Goal: Information Seeking & Learning: Learn about a topic

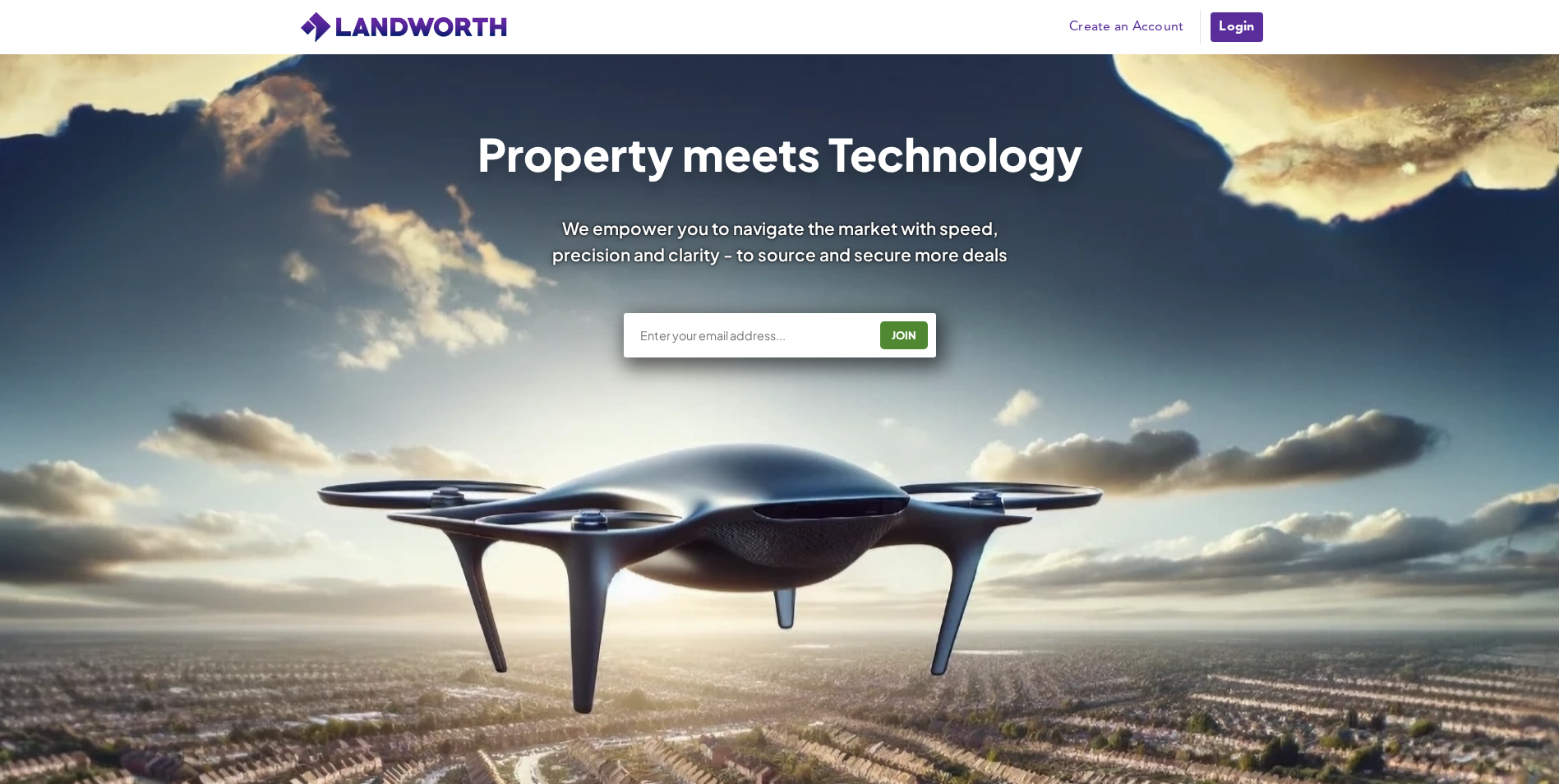
click at [1253, 26] on link "Login" at bounding box center [1236, 27] width 55 height 32
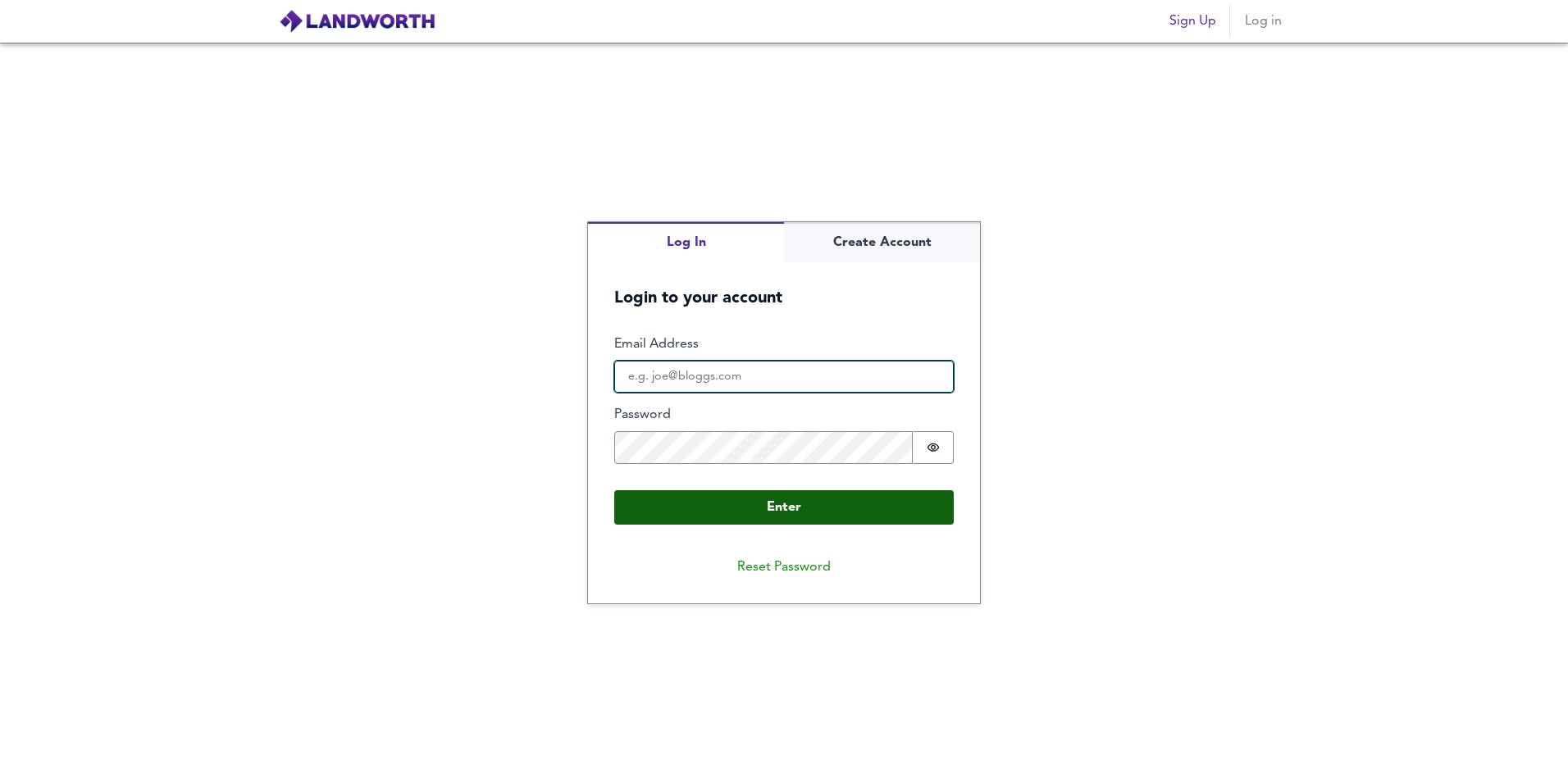
type input "[EMAIL_ADDRESS][DOMAIN_NAME]"
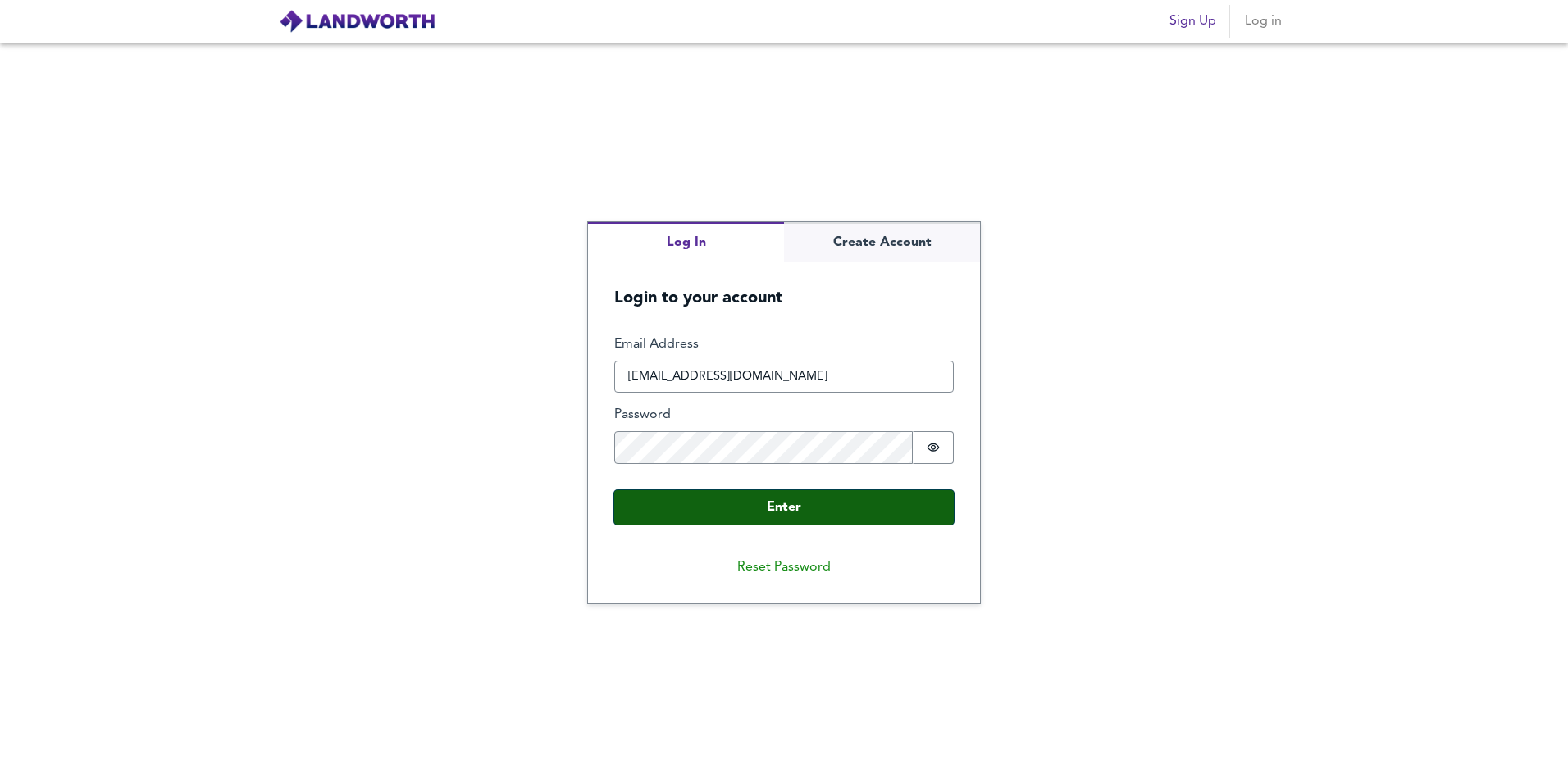
click at [846, 517] on button "Enter" at bounding box center [783, 508] width 339 height 34
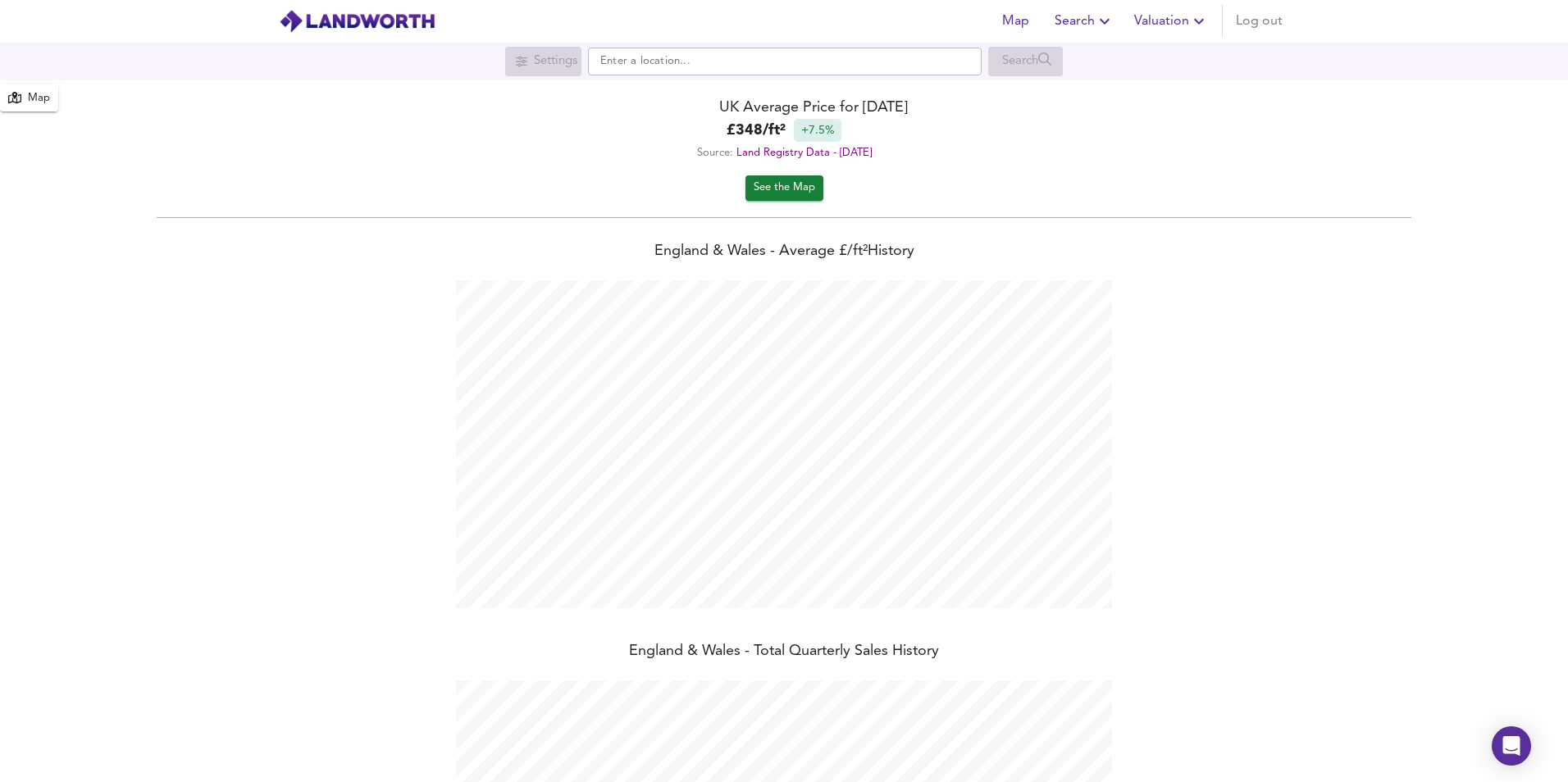
scroll to position [782, 1568]
click at [794, 66] on input "text" at bounding box center [784, 61] width 393 height 28
click at [799, 84] on li "16 London Road Chatteris" at bounding box center [784, 94] width 392 height 36
type input "16 London Road, Chatteris"
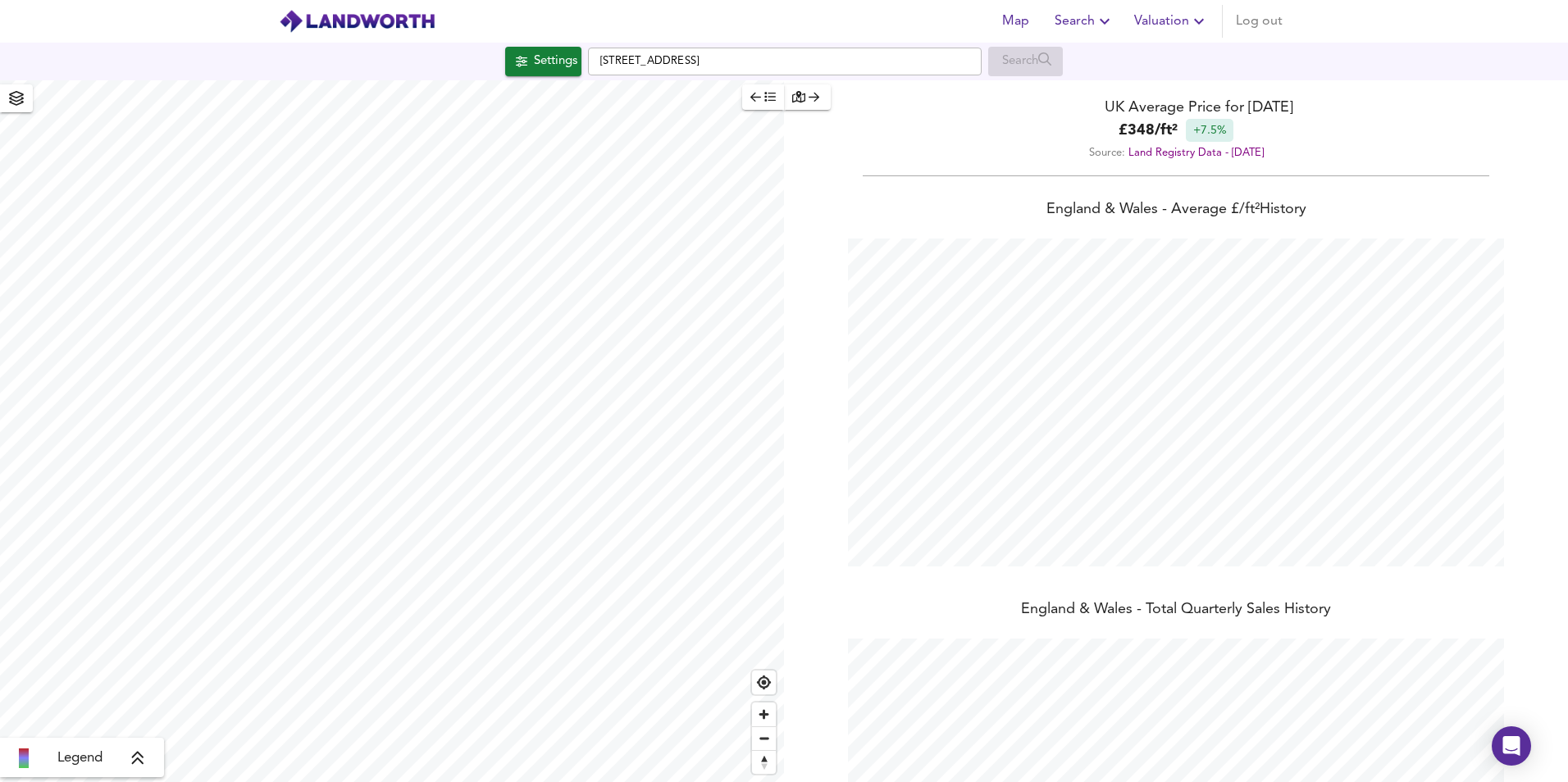
checkbox input "false"
checkbox input "true"
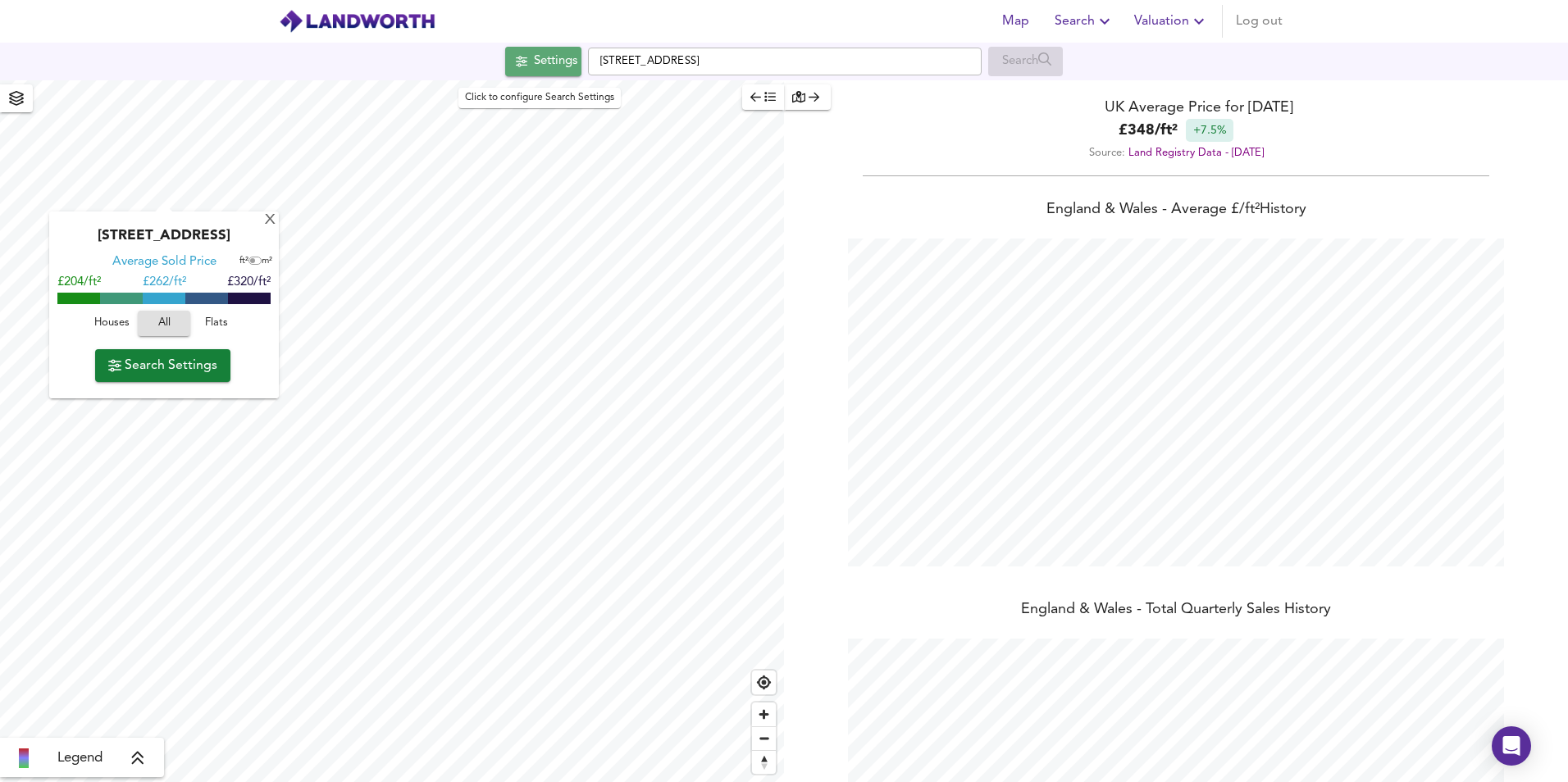
click at [534, 60] on div "Settings" at bounding box center [555, 61] width 43 height 22
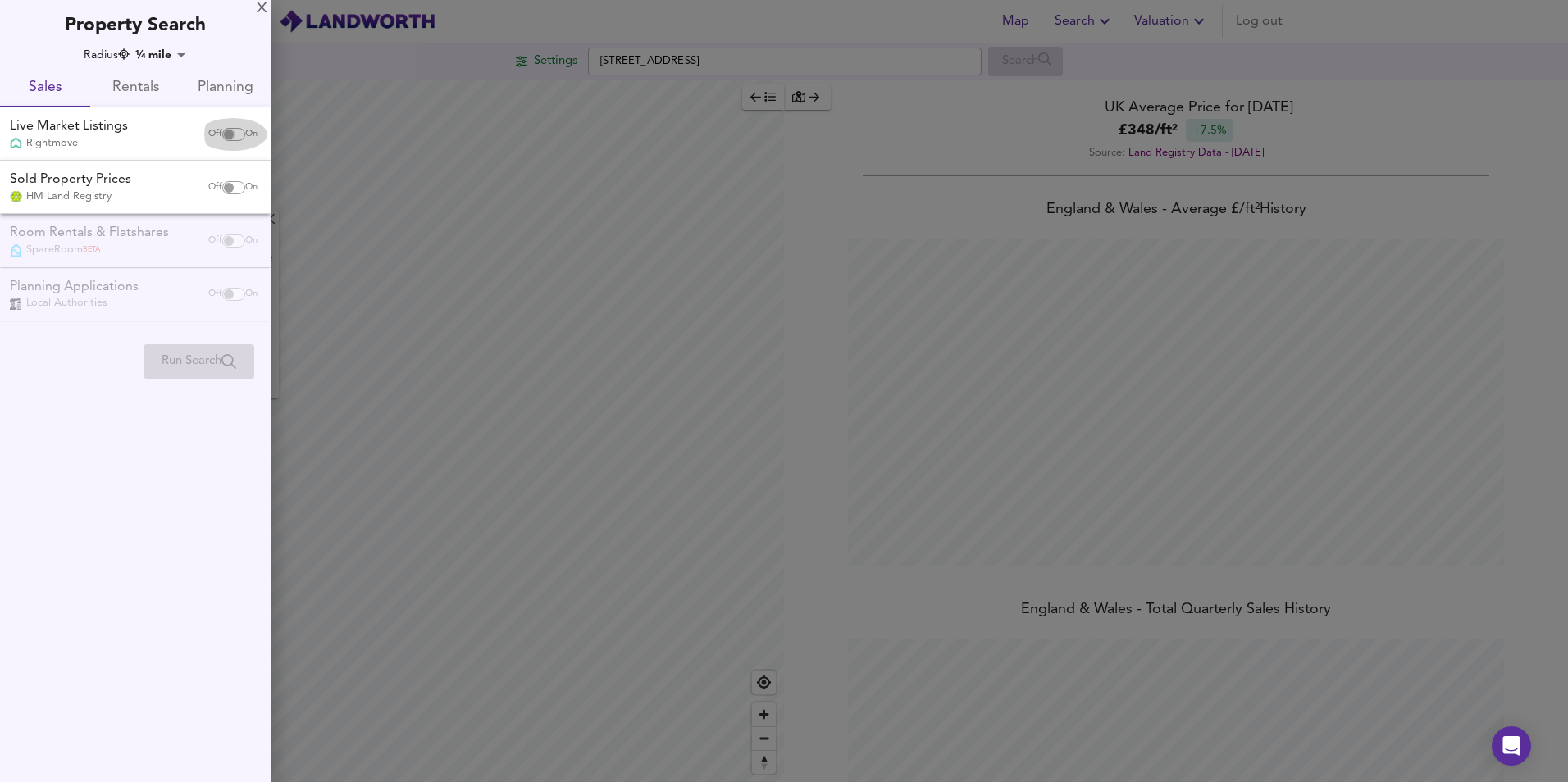
click at [230, 134] on input "checkbox" at bounding box center [229, 134] width 40 height 13
checkbox input "true"
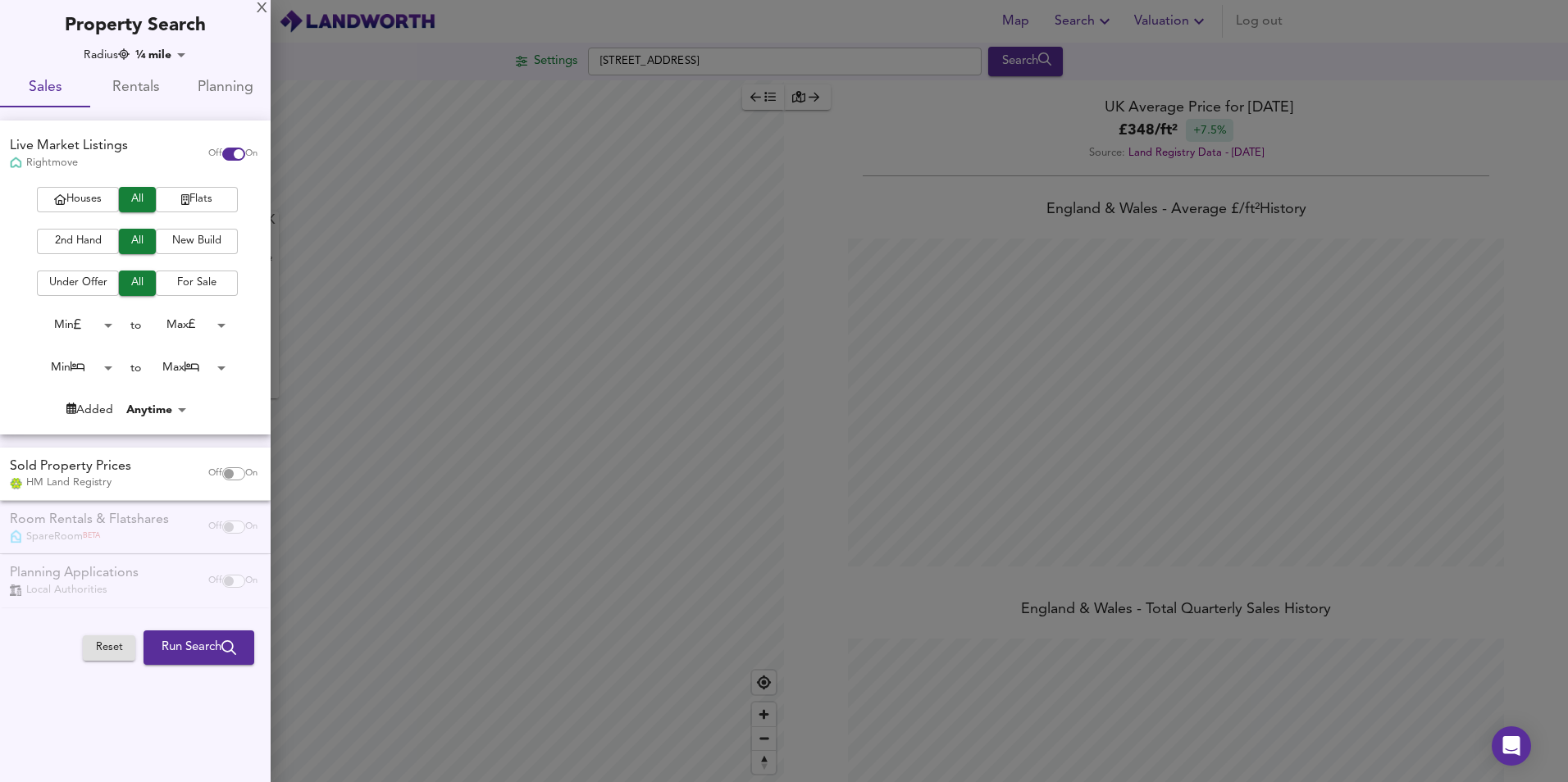
click at [226, 471] on input "checkbox" at bounding box center [229, 473] width 40 height 13
checkbox input "true"
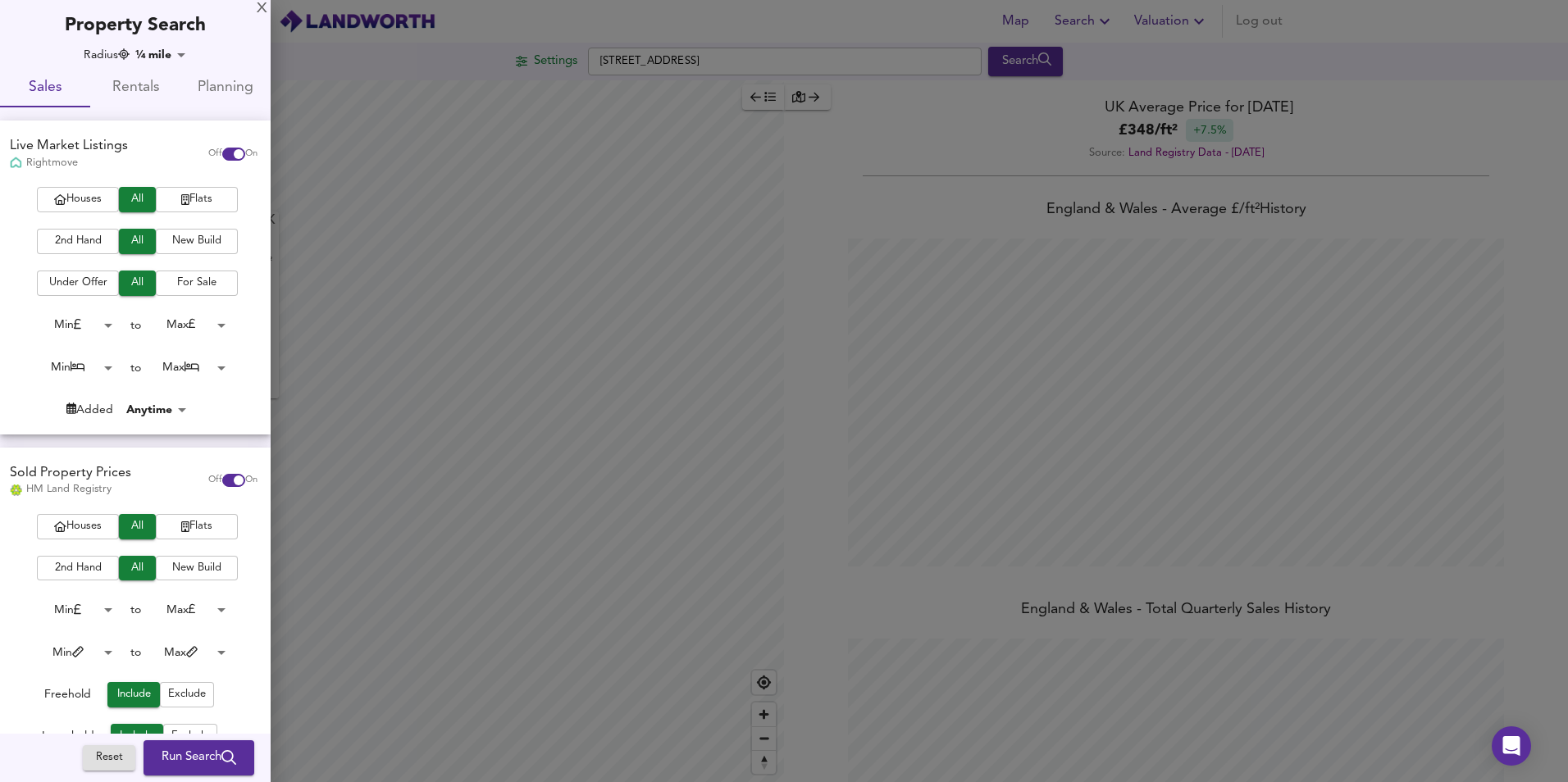
click at [95, 195] on span "Houses" at bounding box center [77, 199] width 66 height 19
click at [87, 237] on span "2nd Hand" at bounding box center [77, 241] width 66 height 19
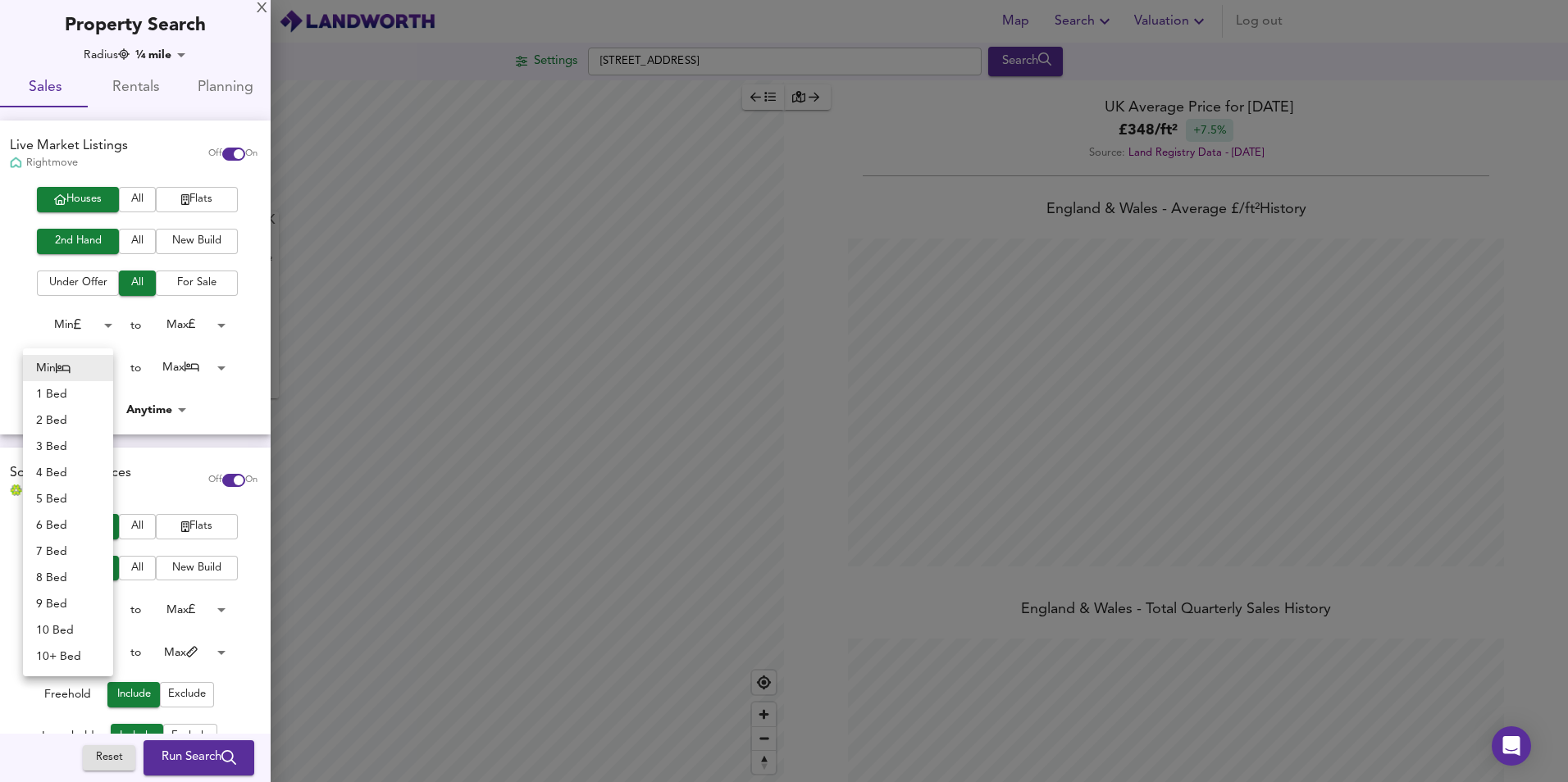
click at [107, 364] on body "Map Search Valuation Log out Settings 16 London Road, Chatteris Search X 16 Lon…" at bounding box center [784, 391] width 1568 height 782
click at [78, 500] on li "5 Bed" at bounding box center [68, 499] width 90 height 26
type input "5"
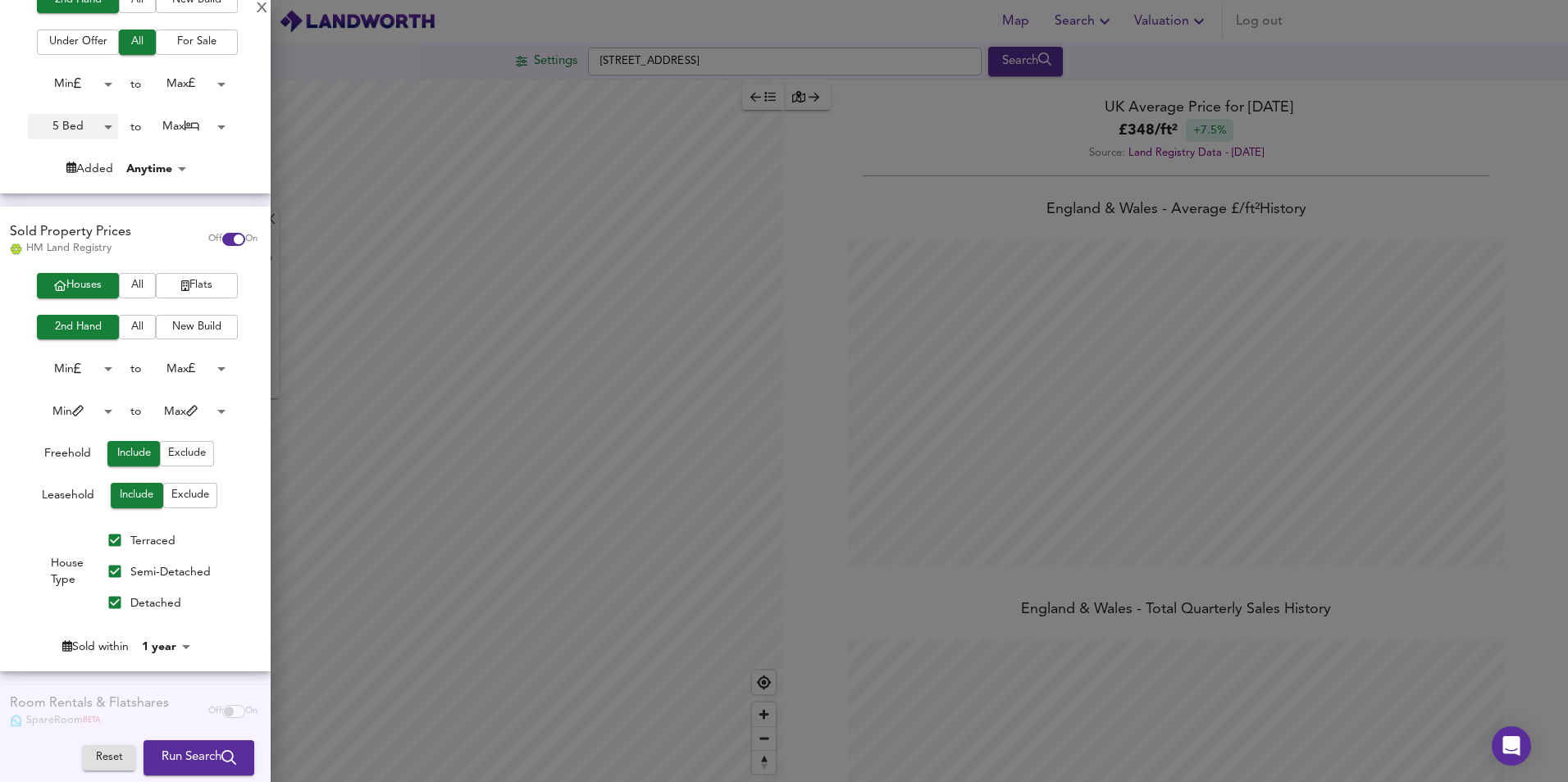
scroll to position [241, 0]
click at [180, 649] on body "Map Search Valuation Log out Settings 16 London Road, Chatteris Search X 16 Lon…" at bounding box center [784, 391] width 1568 height 782
click at [178, 589] on li "4 years" at bounding box center [174, 591] width 75 height 26
type input "48"
click at [166, 172] on body "Map Search Valuation Log out Settings 16 London Road, Chatteris Search X 16 Lon…" at bounding box center [784, 391] width 1568 height 782
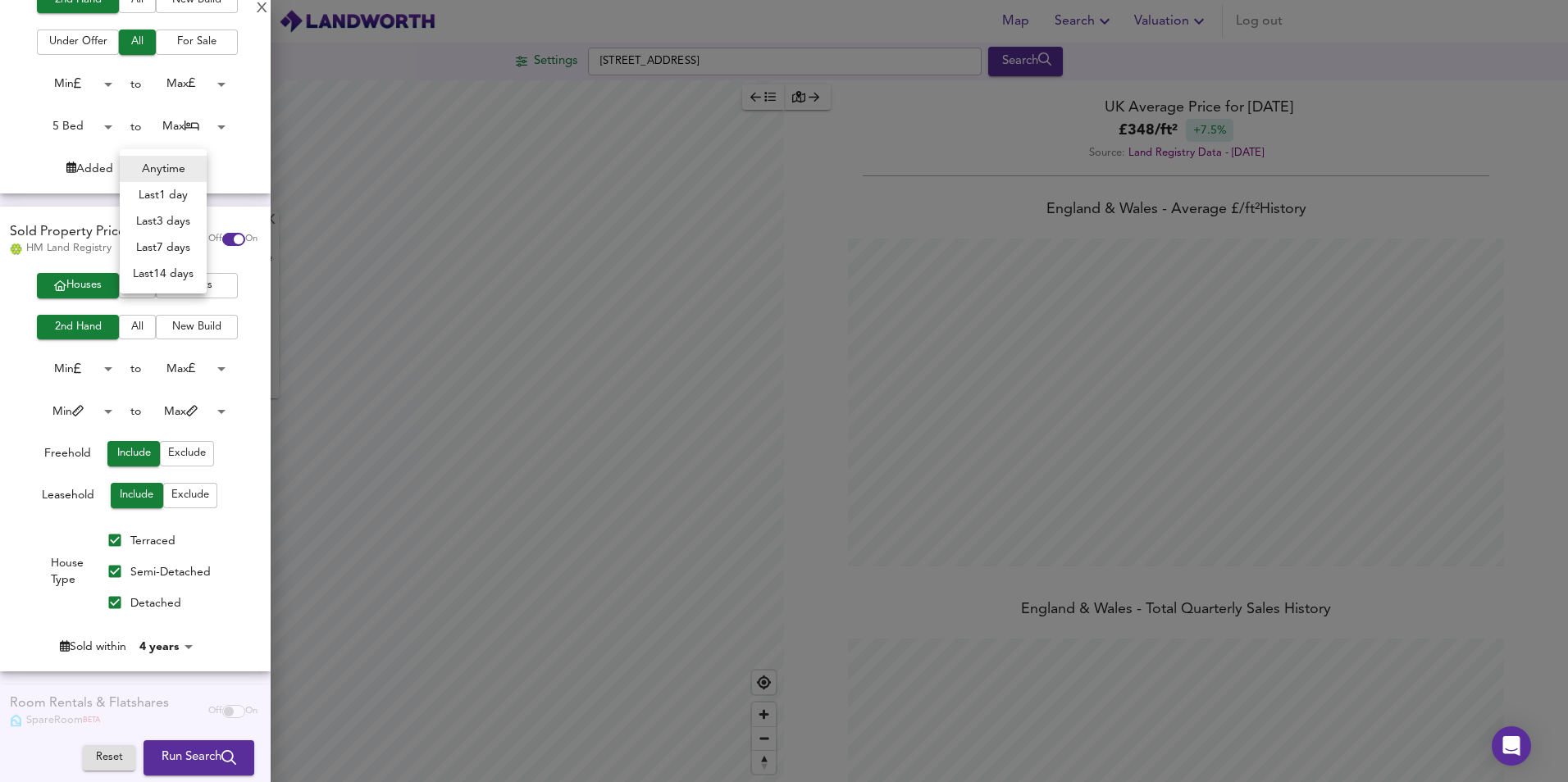
click at [168, 161] on li "Anytime" at bounding box center [163, 168] width 87 height 26
click at [180, 757] on span "Run Search" at bounding box center [198, 759] width 75 height 22
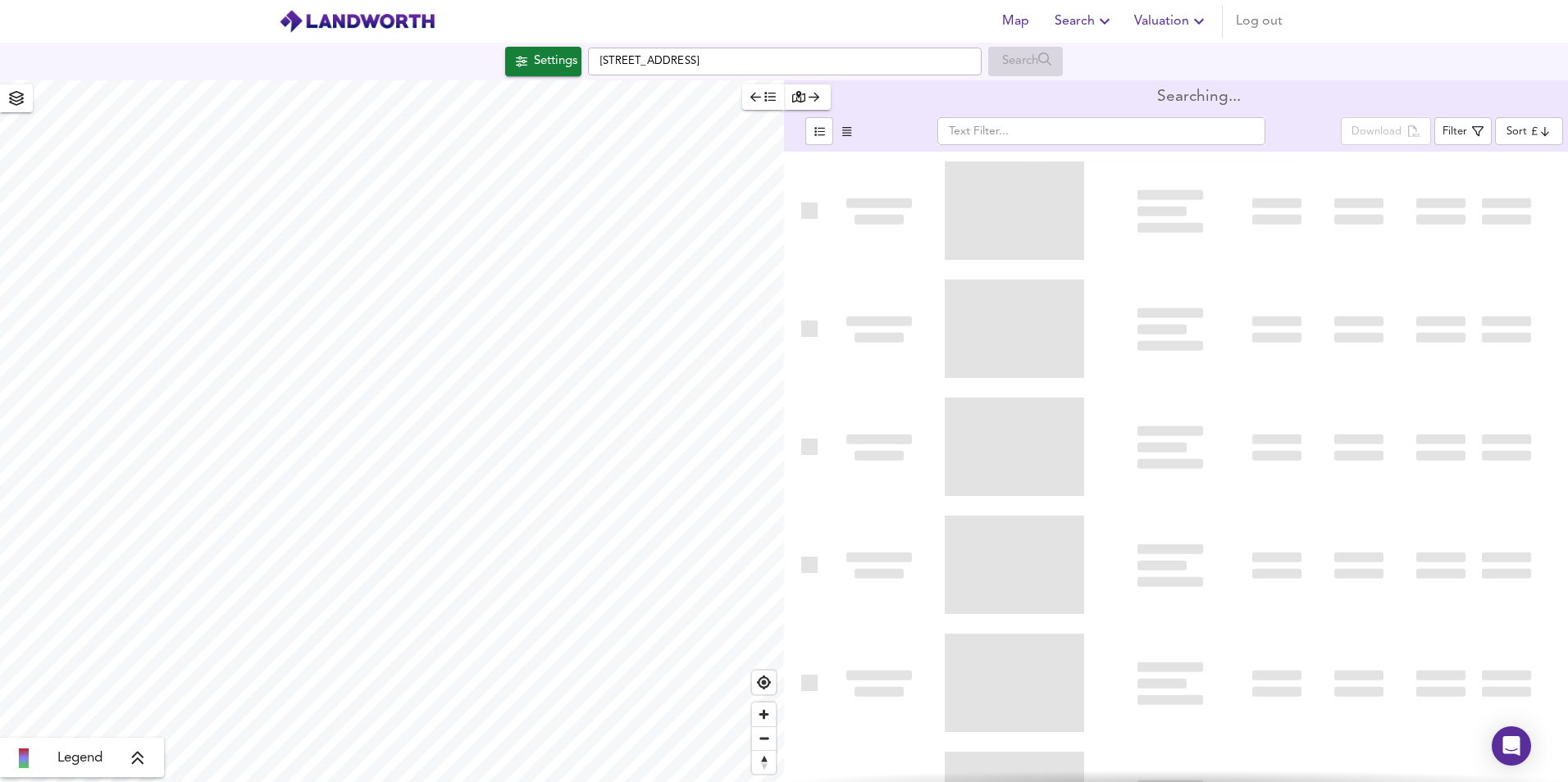
type input "bestdeal"
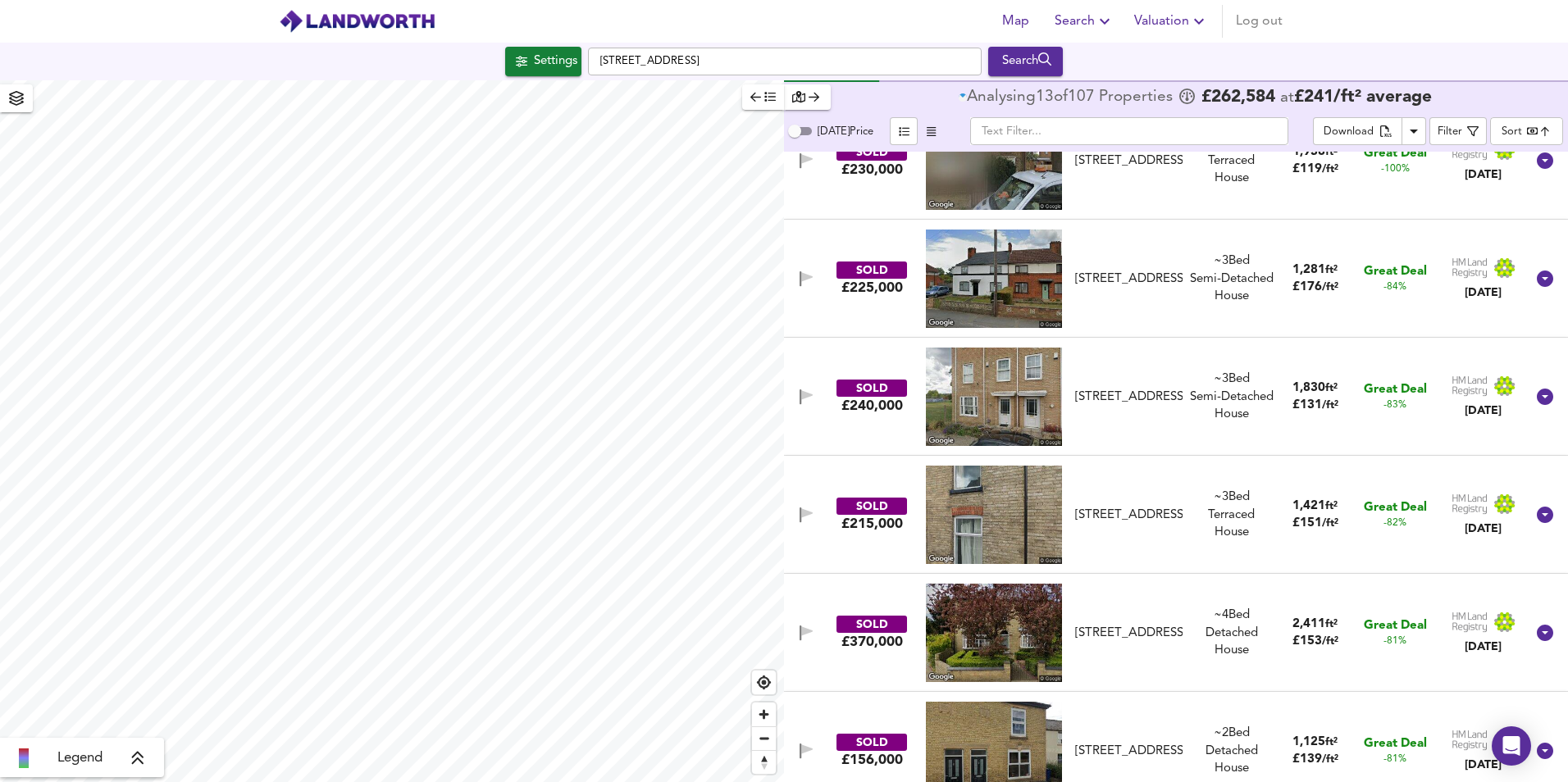
scroll to position [549, 0]
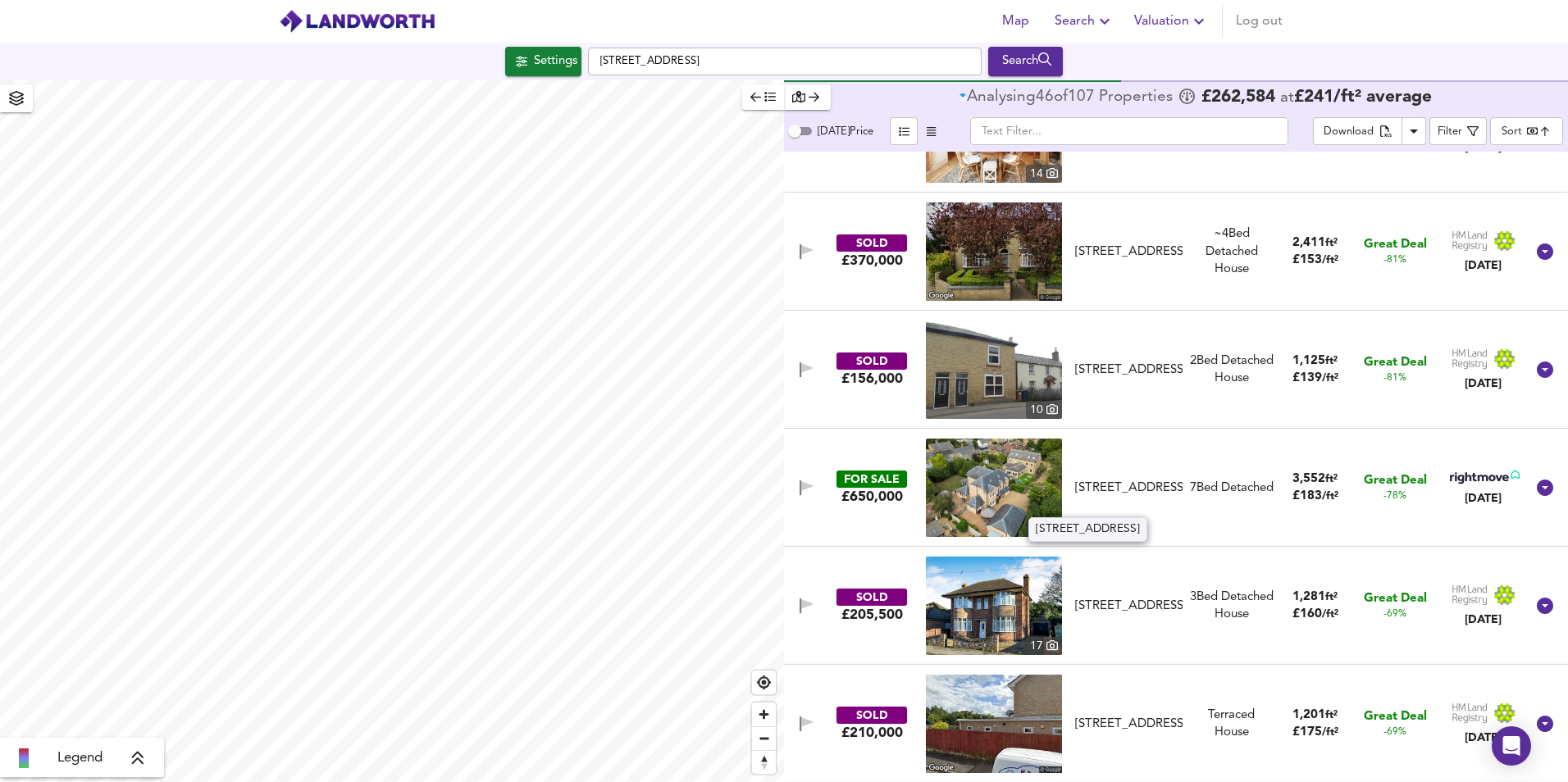
click at [1121, 483] on div "Huntingdon Road, Chatteris, PE16 6EA" at bounding box center [1128, 488] width 107 height 17
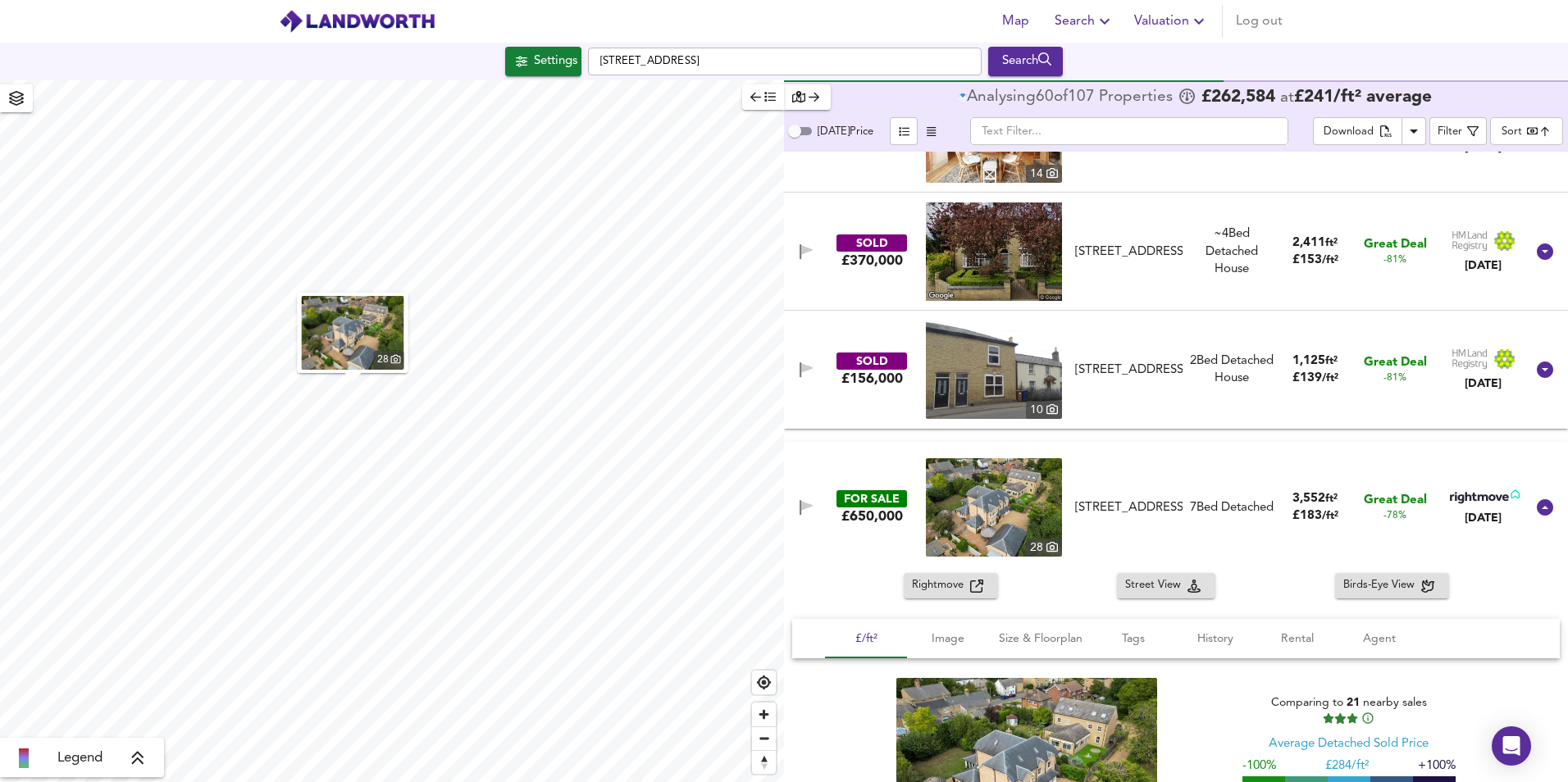
scroll to position [843, 0]
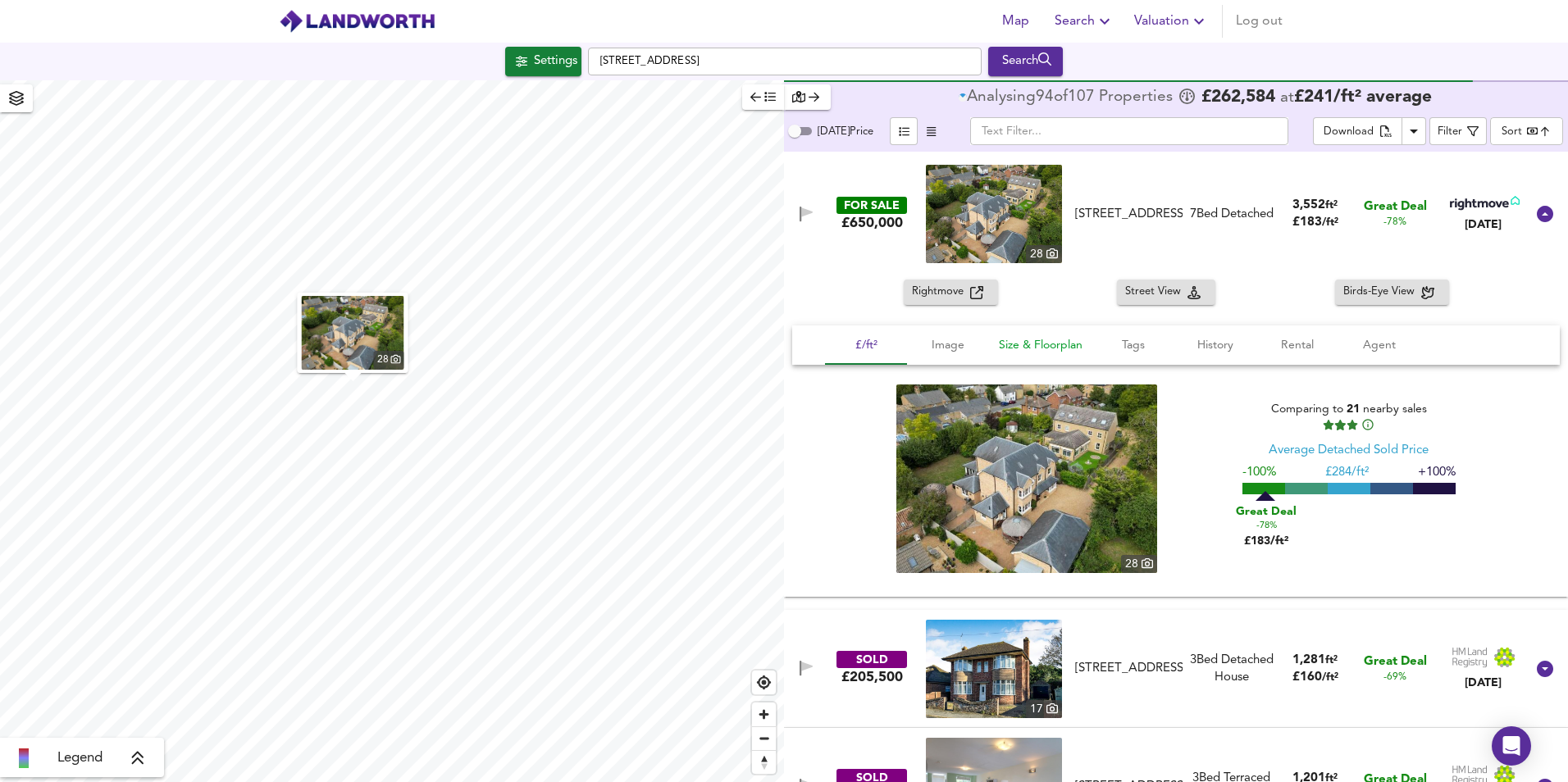
click at [1050, 345] on span "Size & Floorplan" at bounding box center [1041, 346] width 84 height 21
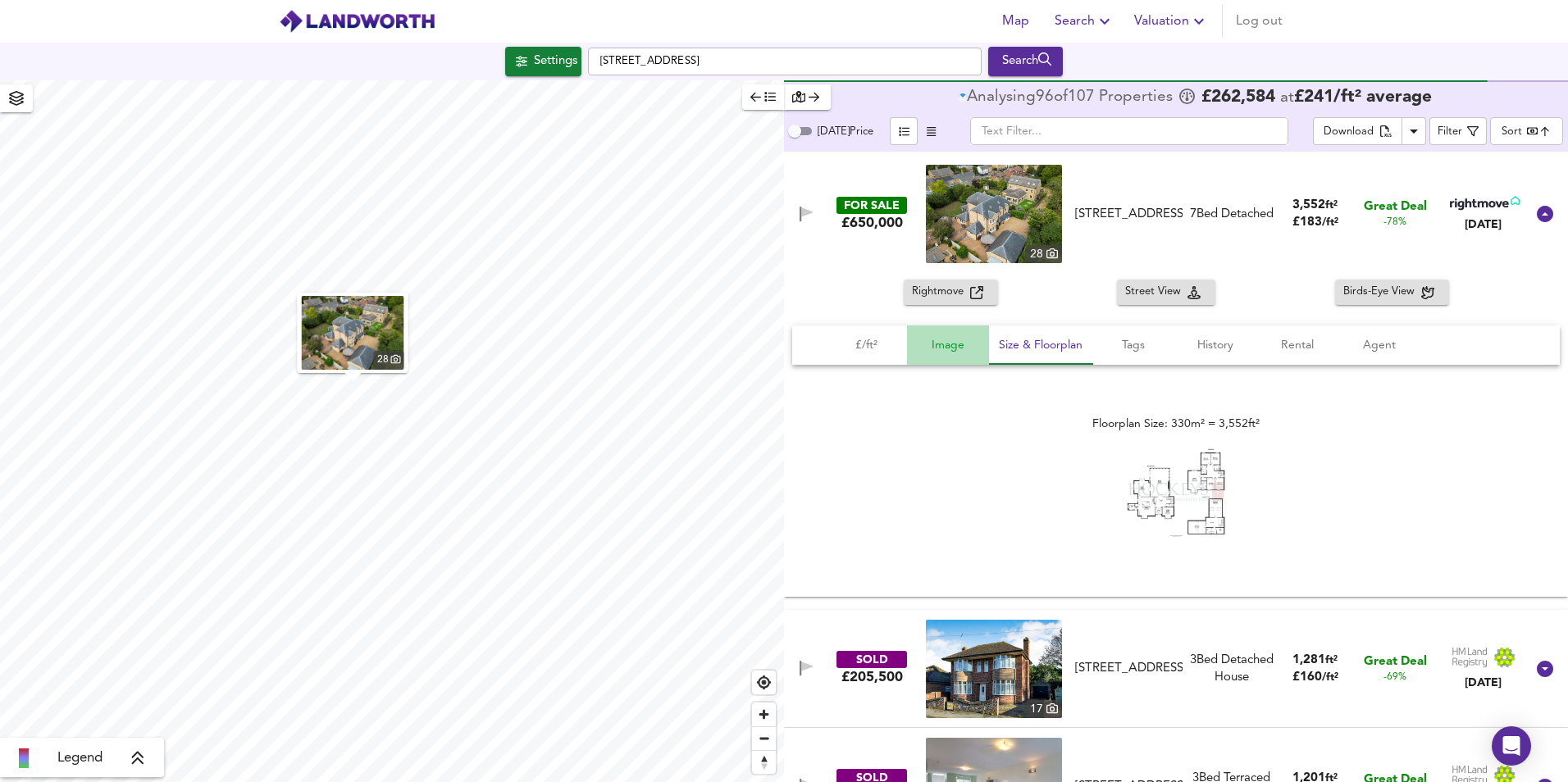
click at [951, 344] on span "Image" at bounding box center [948, 346] width 62 height 21
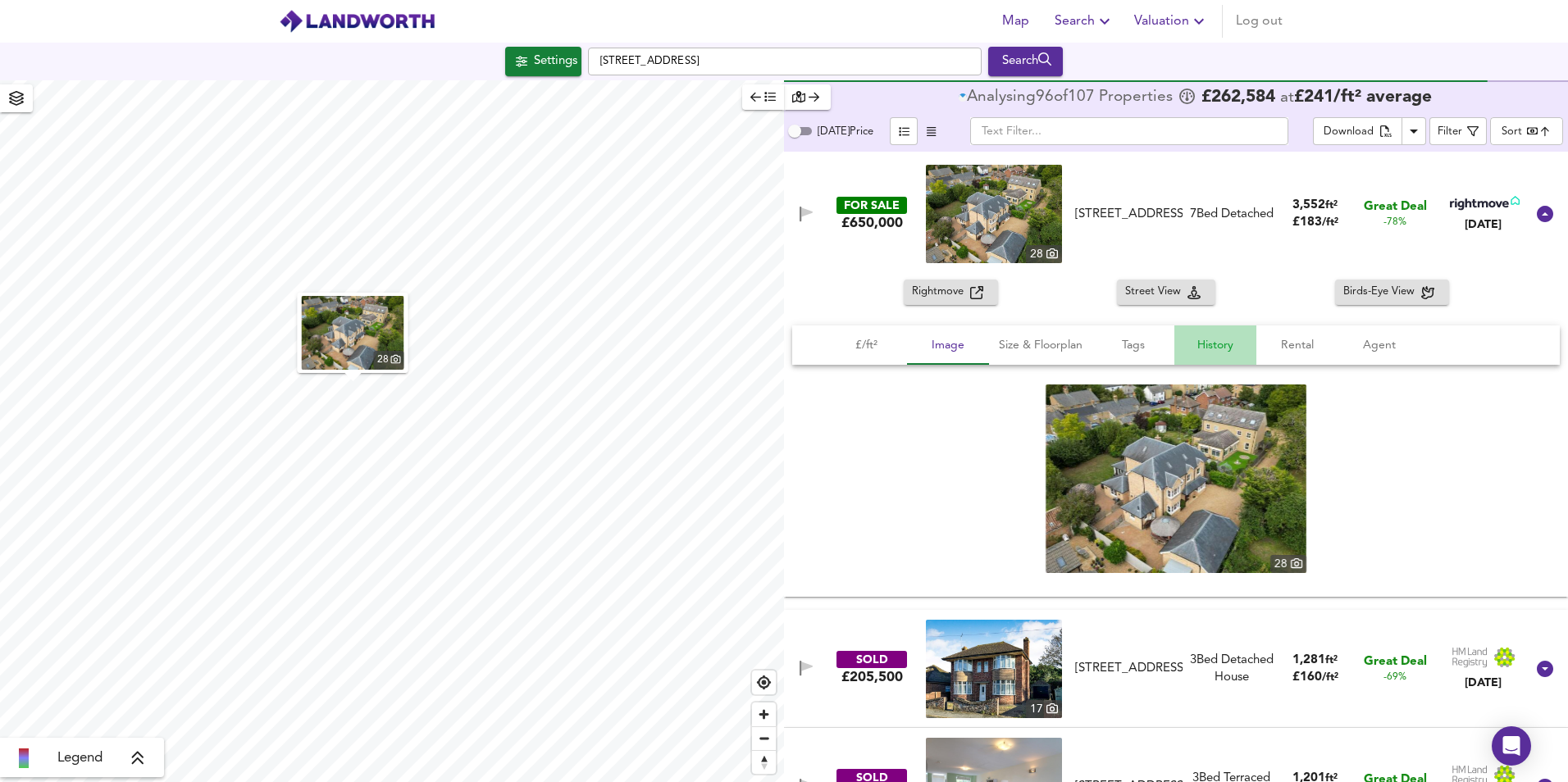
click at [1220, 340] on span "History" at bounding box center [1215, 346] width 62 height 21
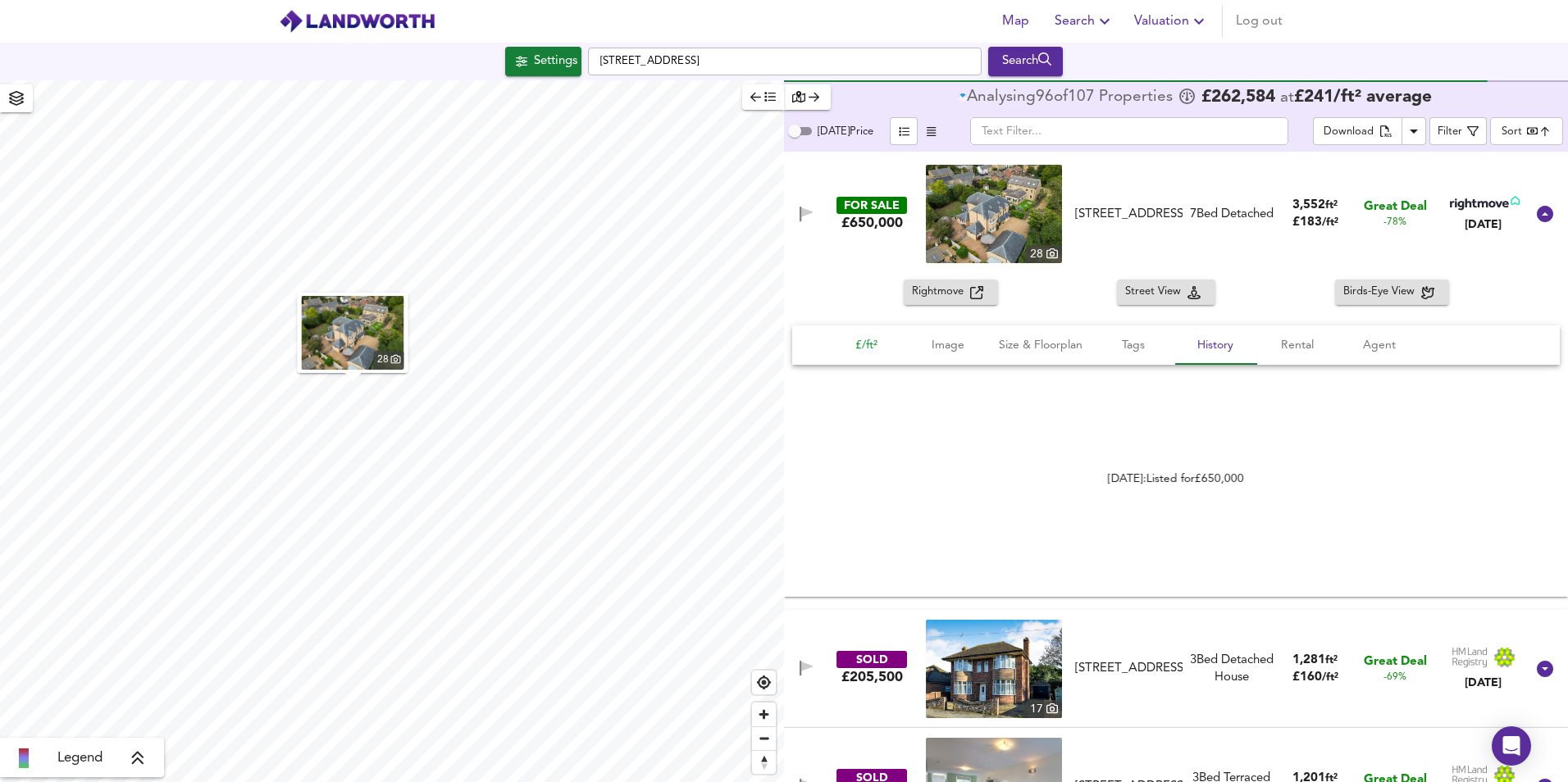
click at [876, 349] on span "£/ft²" at bounding box center [865, 346] width 62 height 21
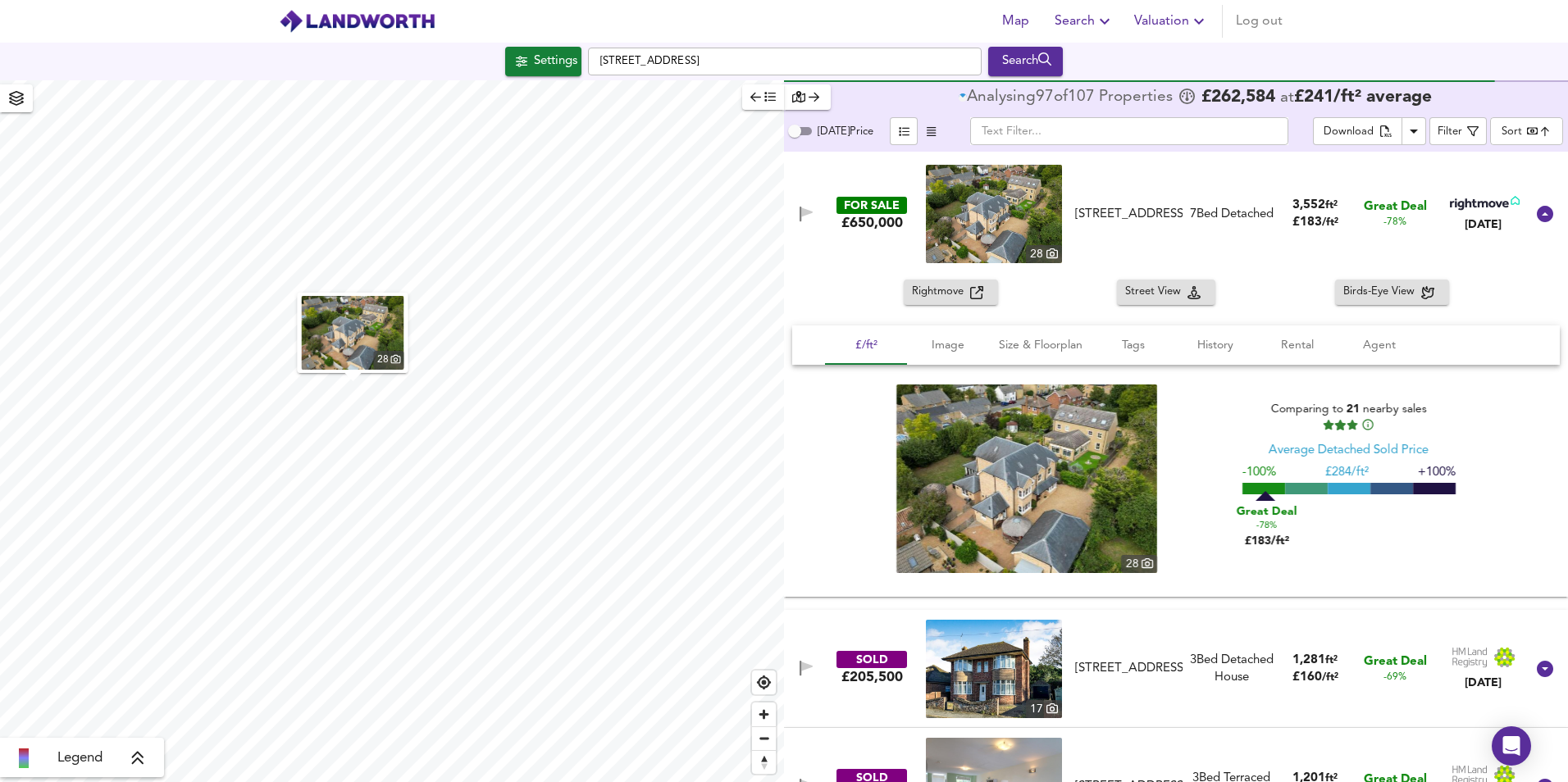
click at [1457, 211] on div at bounding box center [1482, 206] width 73 height 21
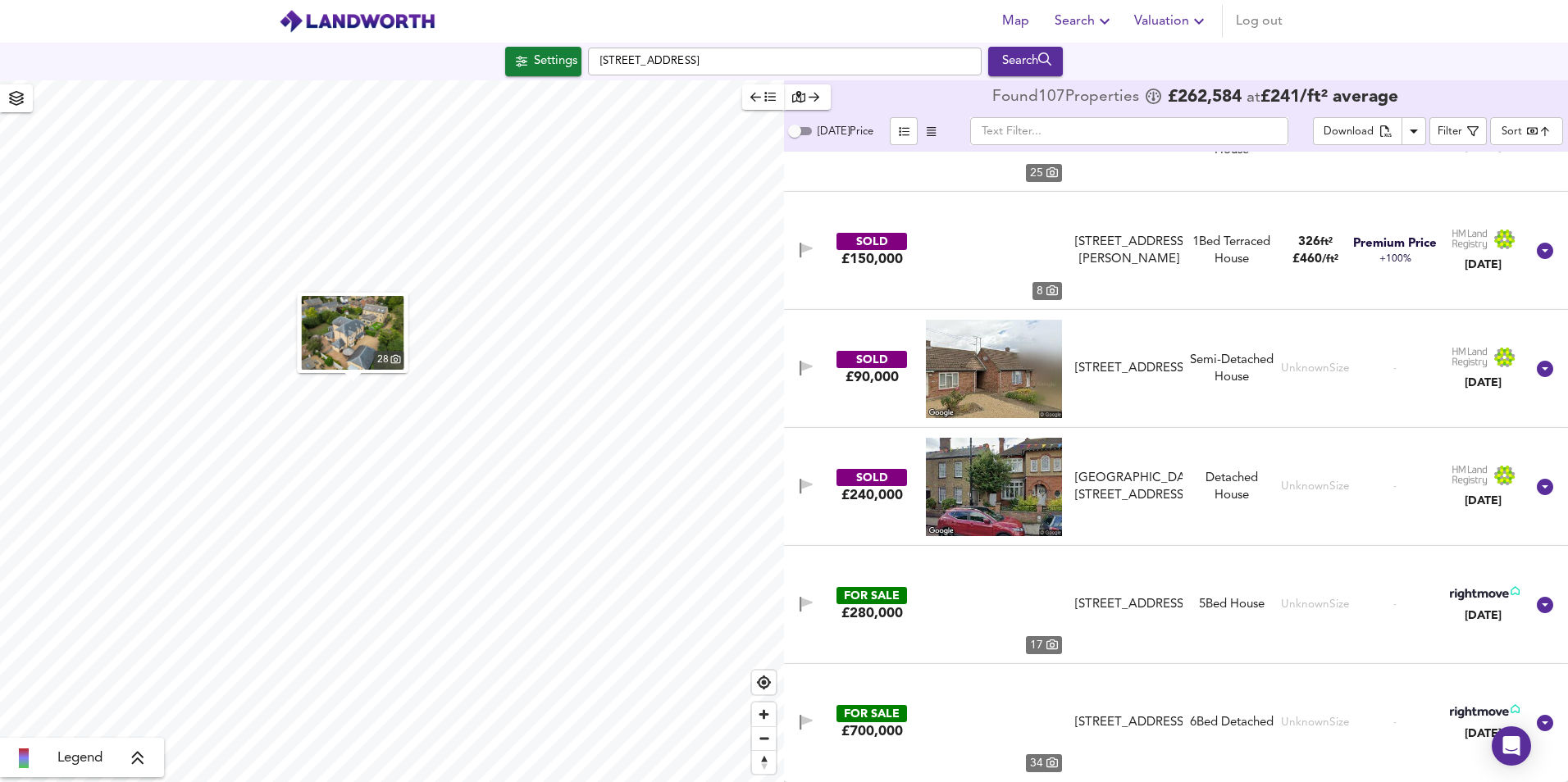
scroll to position [12358, 0]
click at [1545, 595] on icon at bounding box center [1545, 605] width 20 height 20
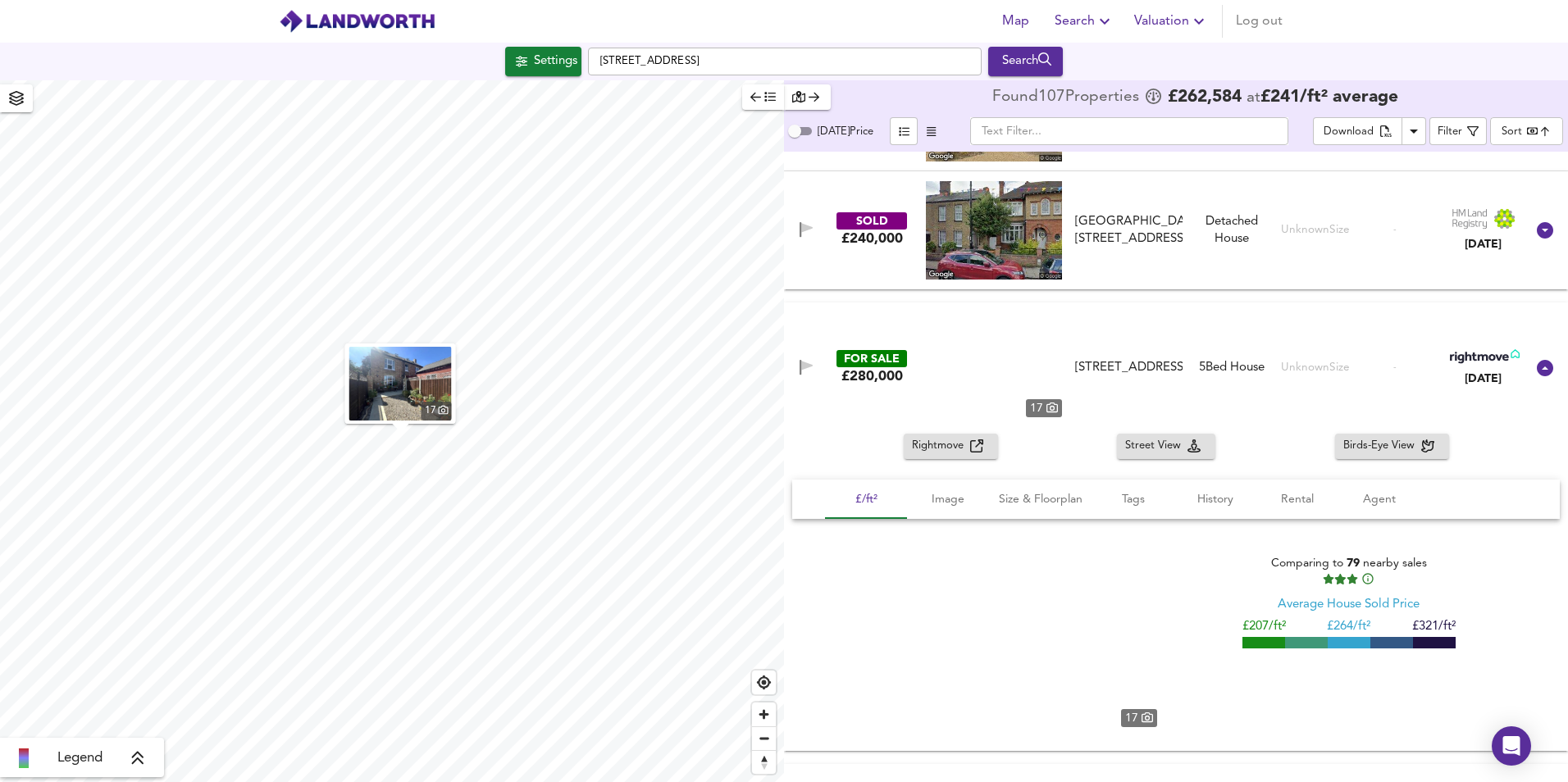
scroll to position [12615, 0]
click at [965, 445] on span "Rightmove" at bounding box center [941, 445] width 59 height 19
click at [940, 505] on span "Image" at bounding box center [948, 499] width 62 height 21
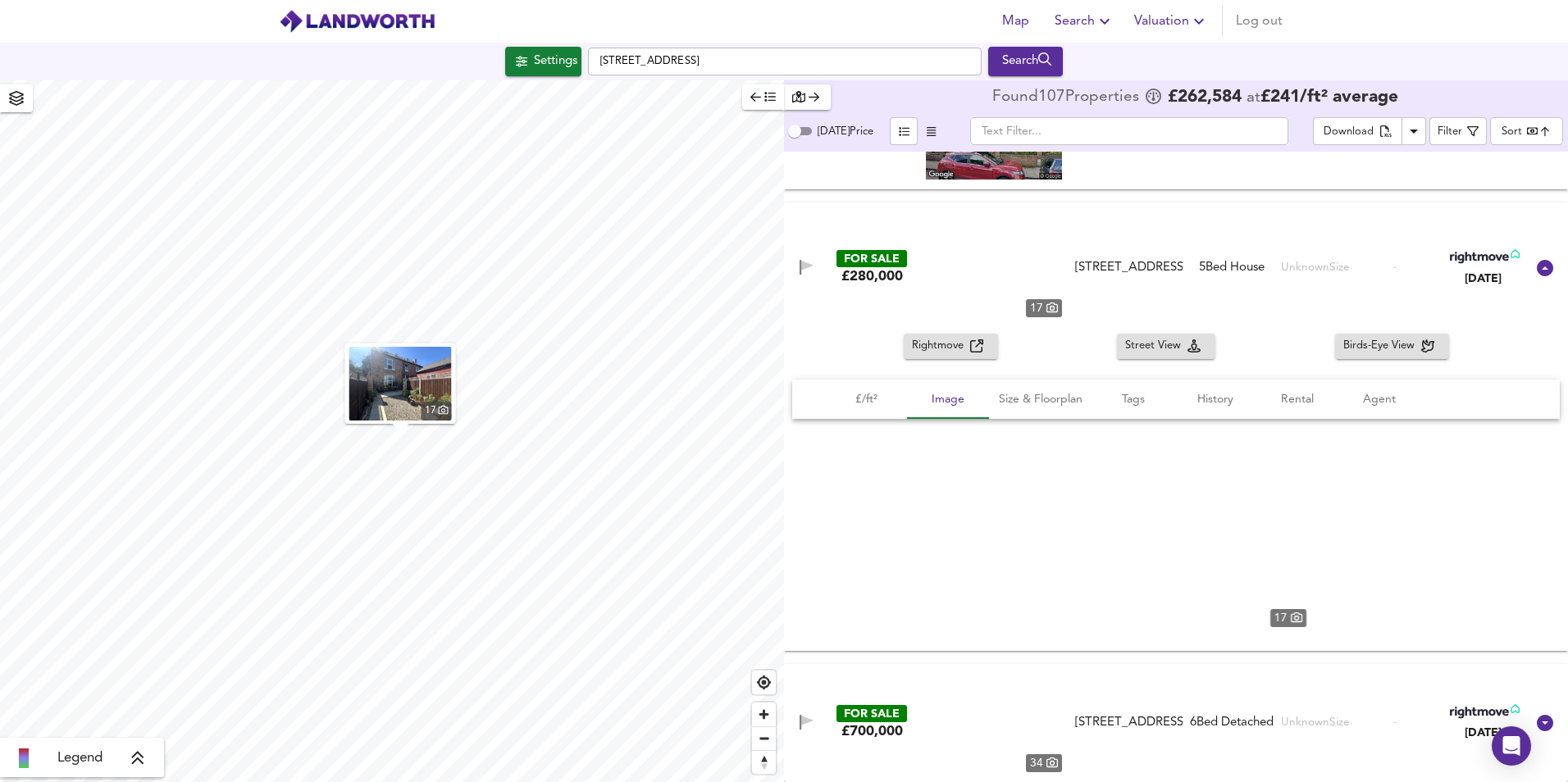
scroll to position [12714, 0]
click at [1230, 395] on span "History" at bounding box center [1215, 400] width 62 height 21
click at [1320, 394] on span "Rental" at bounding box center [1297, 400] width 62 height 21
click at [1386, 396] on span "Agent" at bounding box center [1379, 400] width 62 height 21
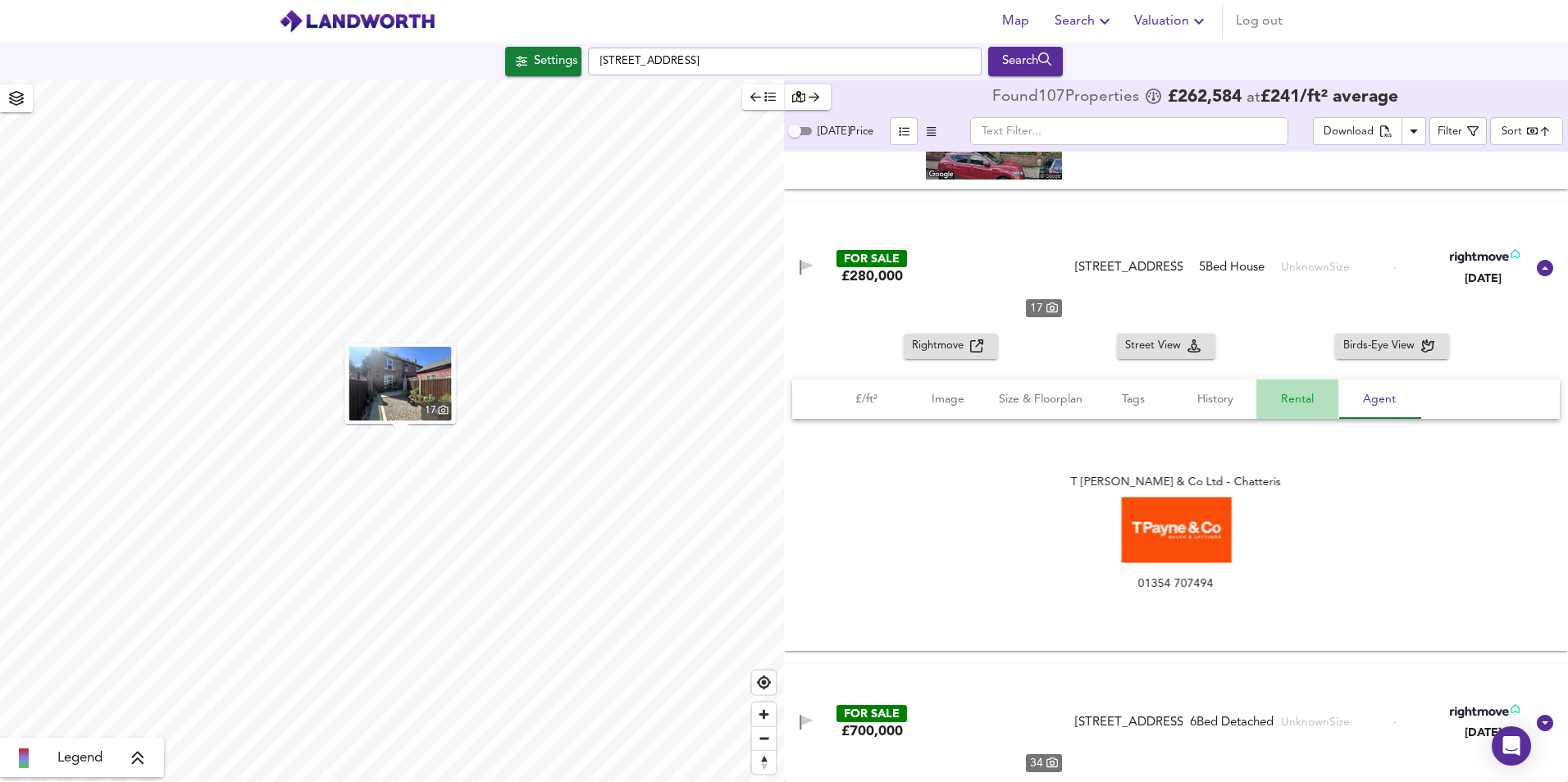
click at [1300, 398] on span "Rental" at bounding box center [1297, 400] width 62 height 21
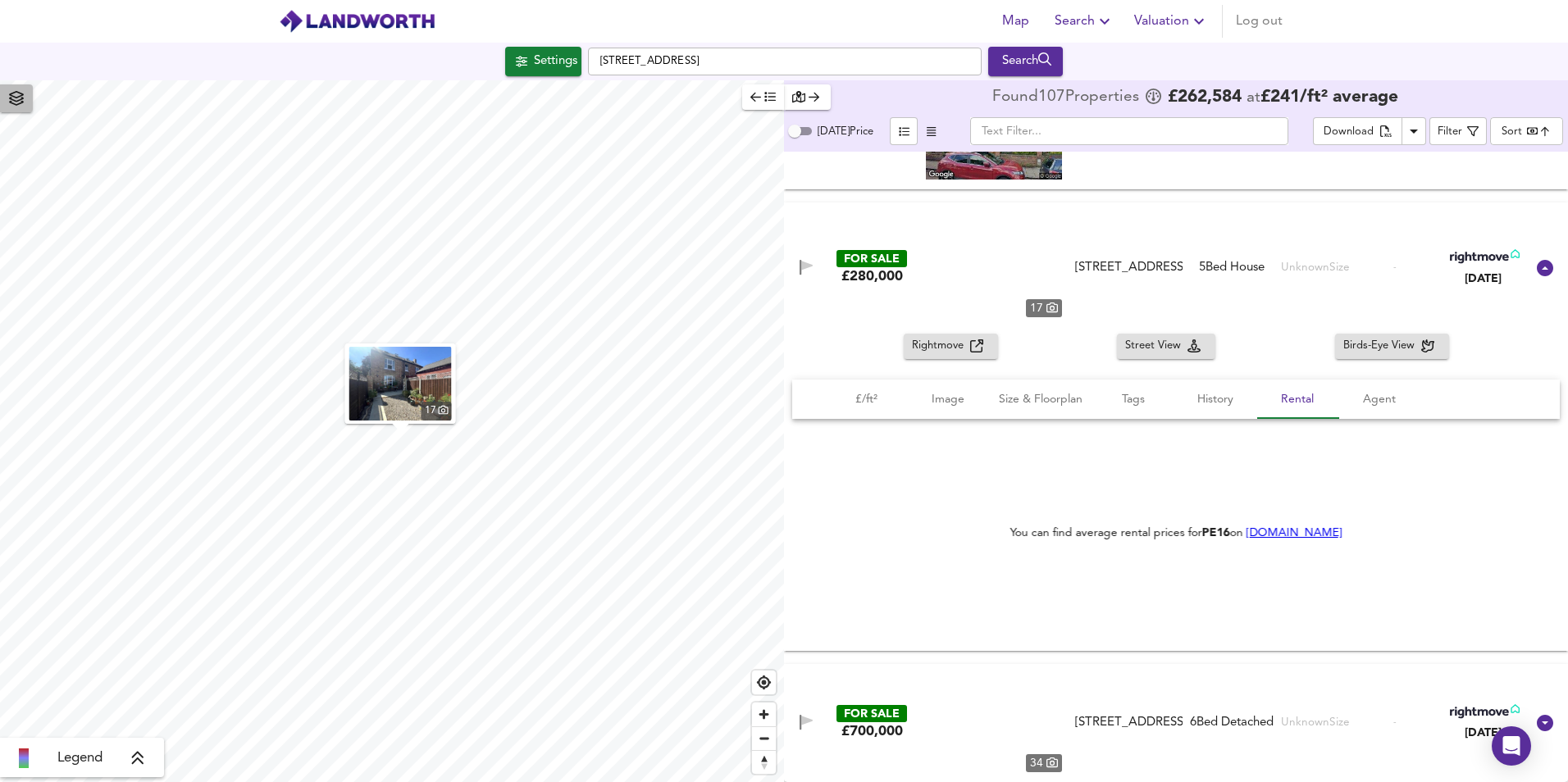
click at [25, 94] on span "button" at bounding box center [16, 99] width 26 height 23
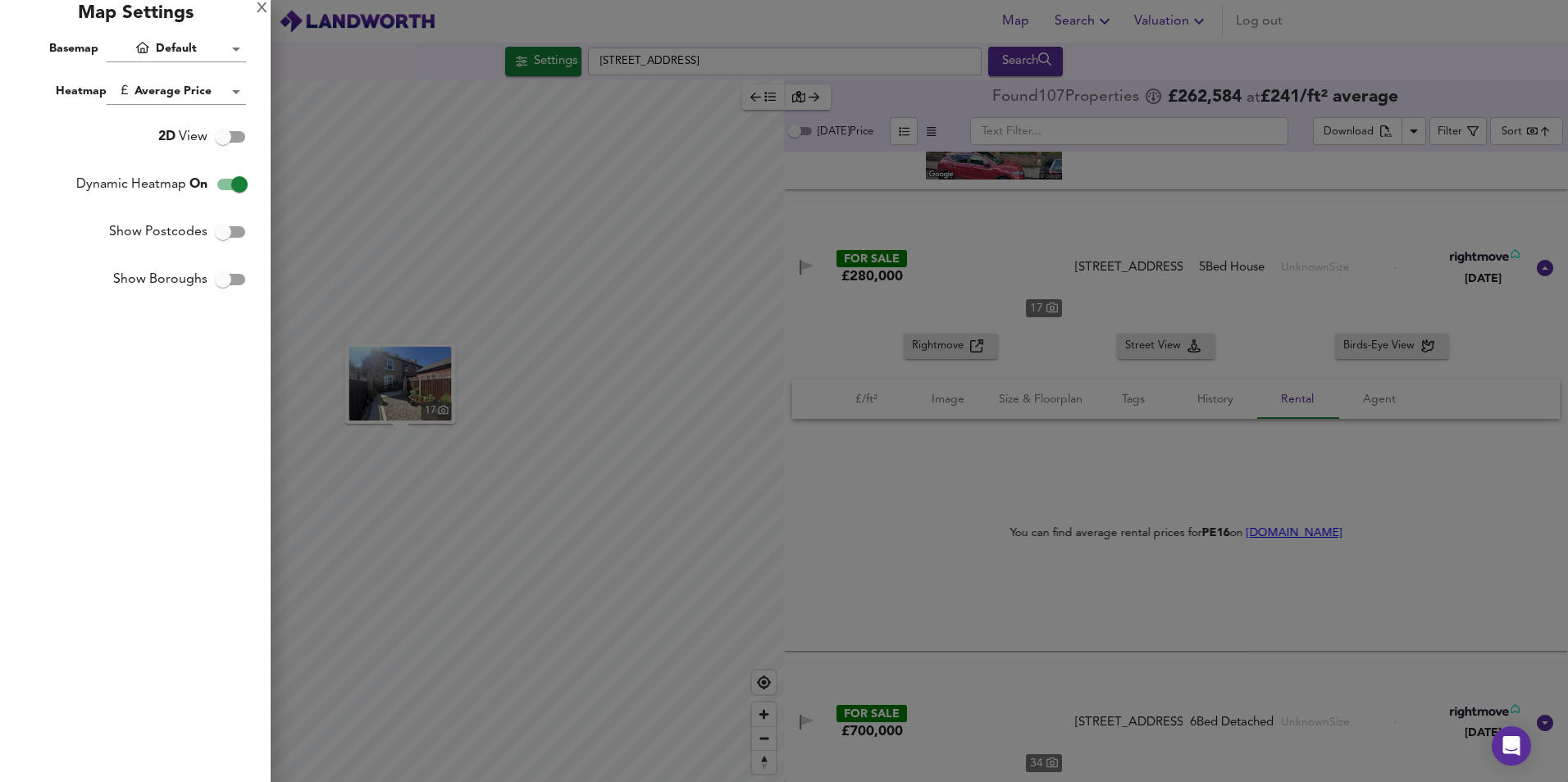
click at [261, 4] on div "X" at bounding box center [262, 9] width 11 height 12
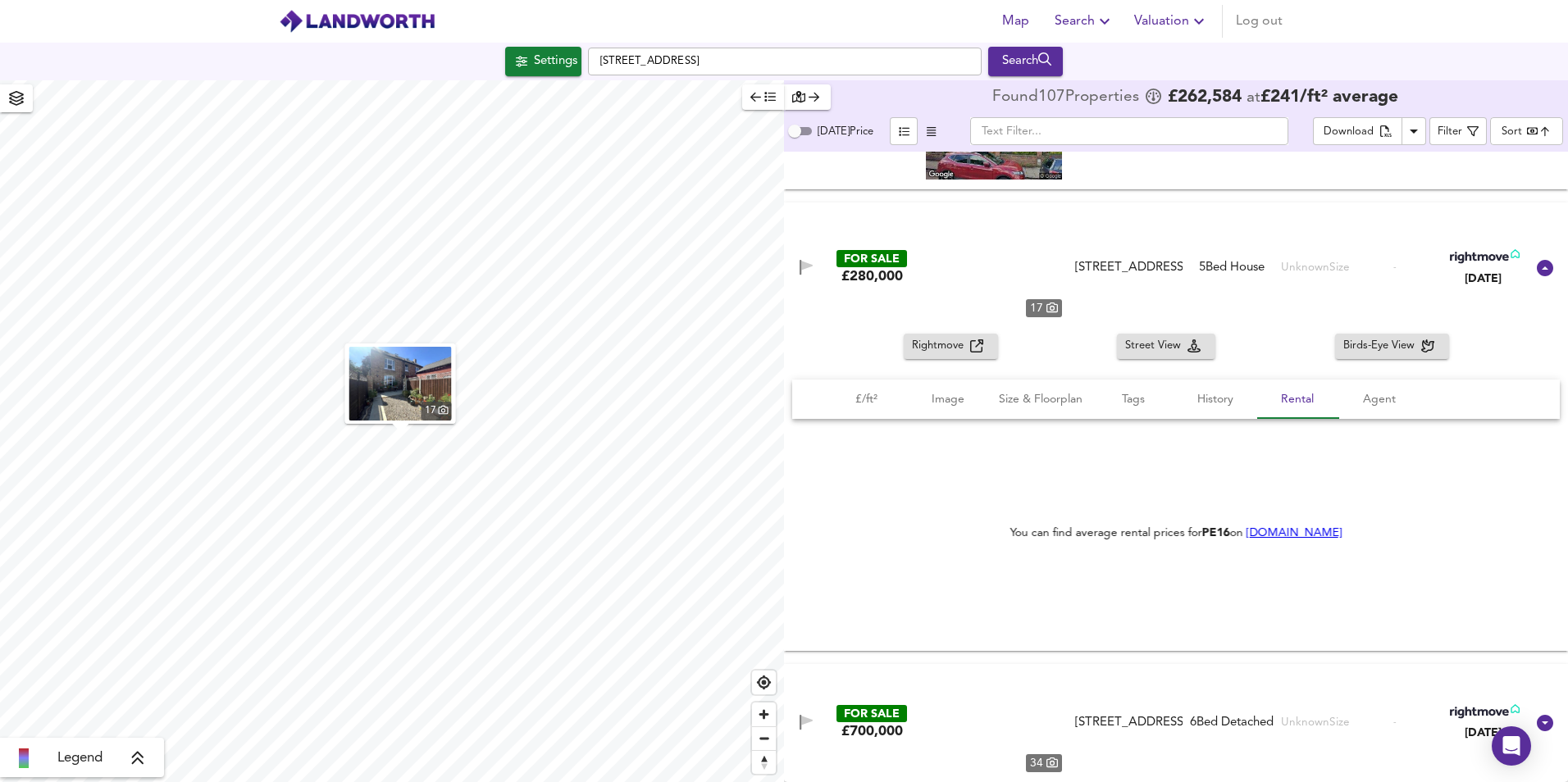
click at [764, 102] on icon "button" at bounding box center [770, 96] width 12 height 12
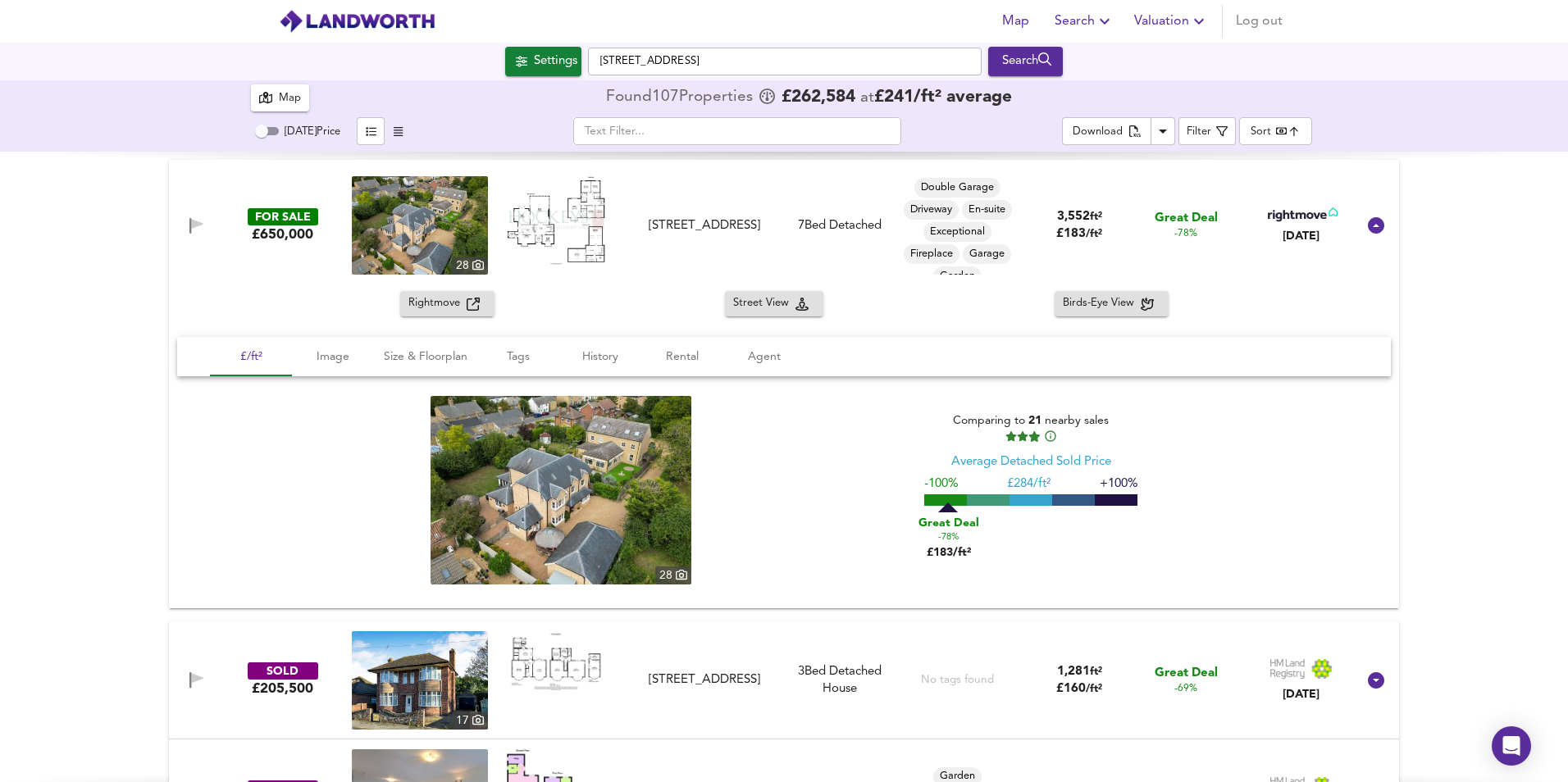
scroll to position [0, 0]
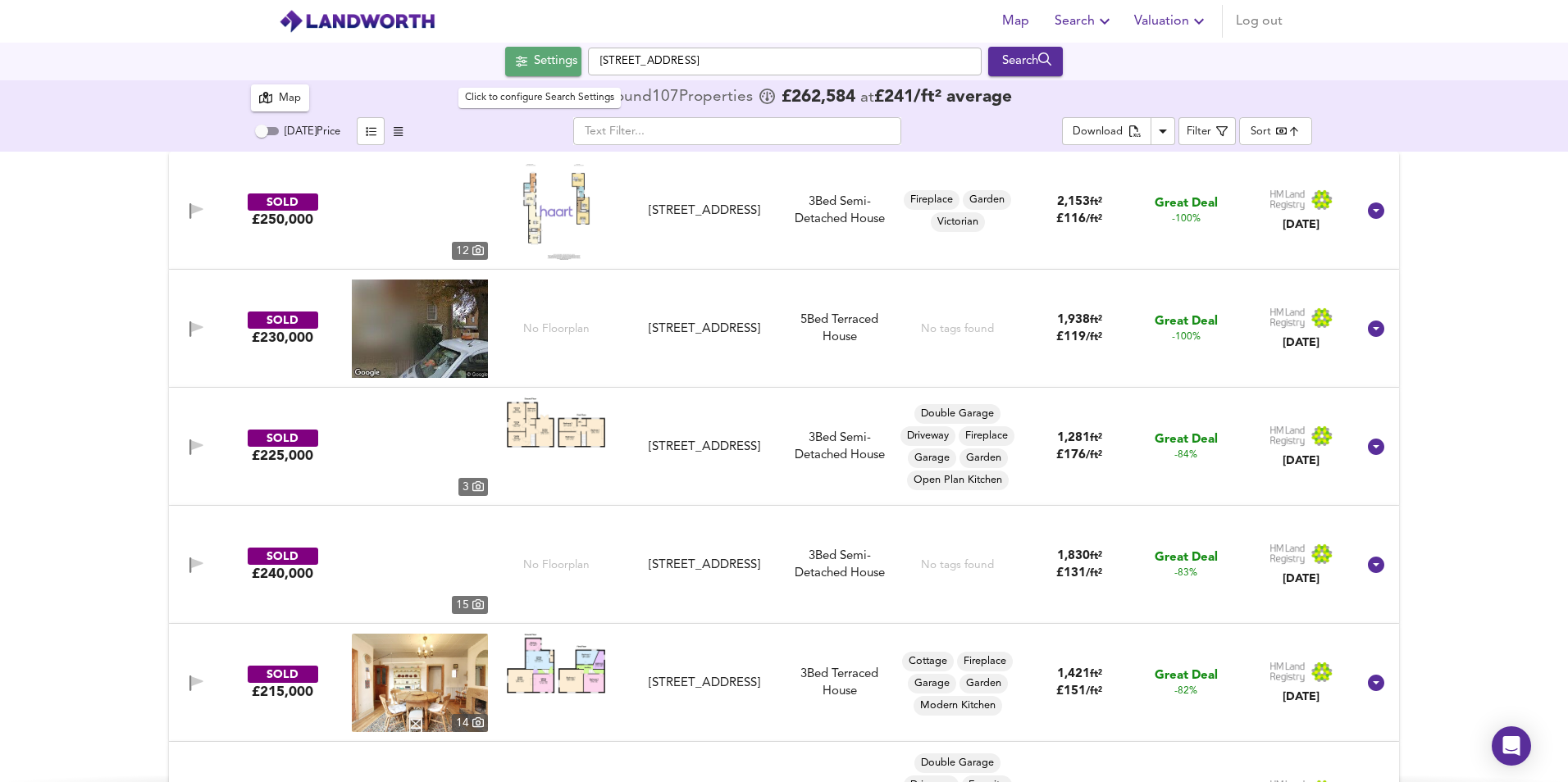
click at [547, 55] on div "Settings" at bounding box center [555, 61] width 43 height 22
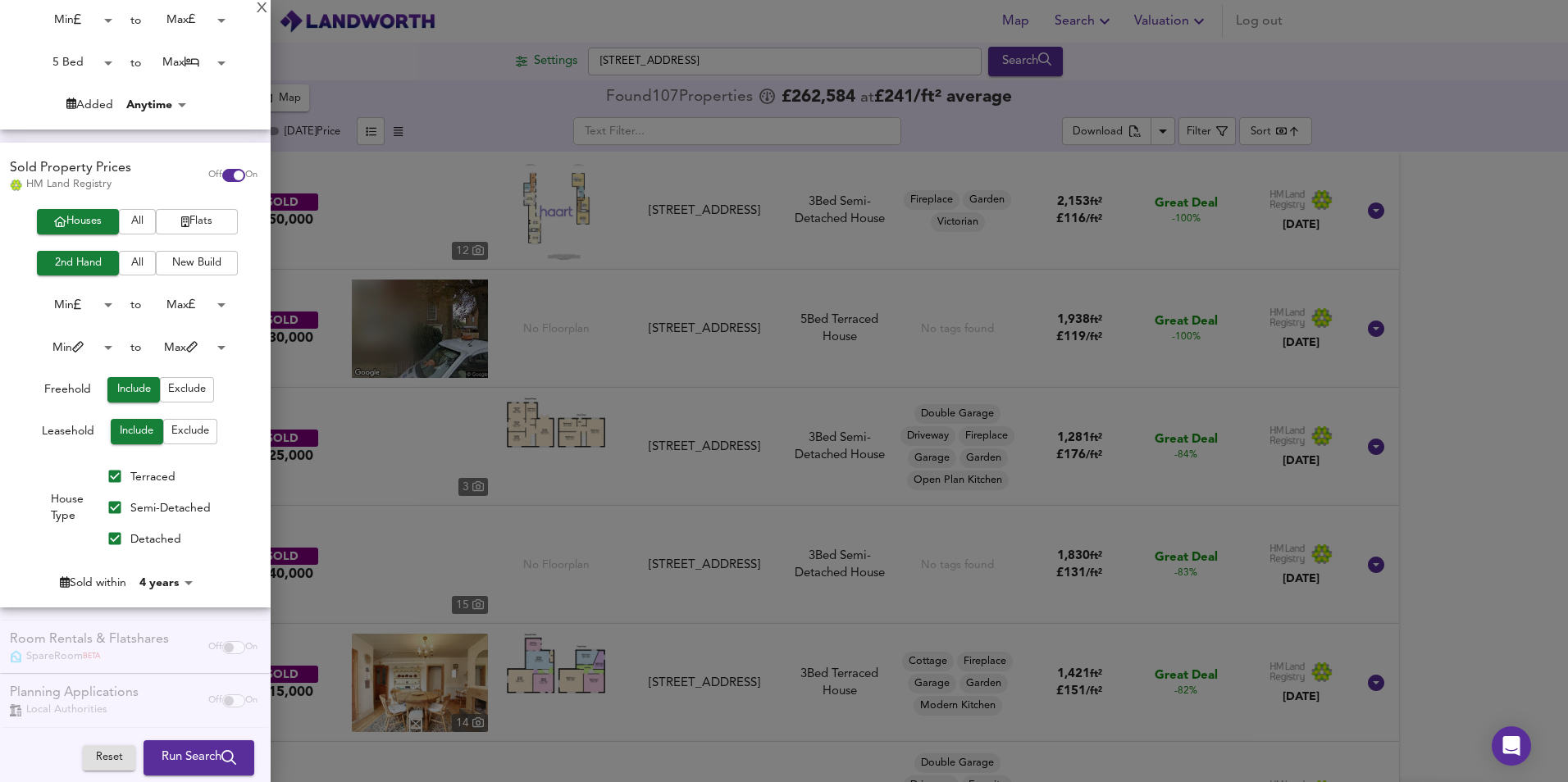
scroll to position [306, 0]
click at [108, 478] on input "Terraced" at bounding box center [114, 475] width 32 height 31
checkbox input "false"
click at [111, 507] on input "Semi-Detached" at bounding box center [114, 507] width 32 height 31
checkbox input "false"
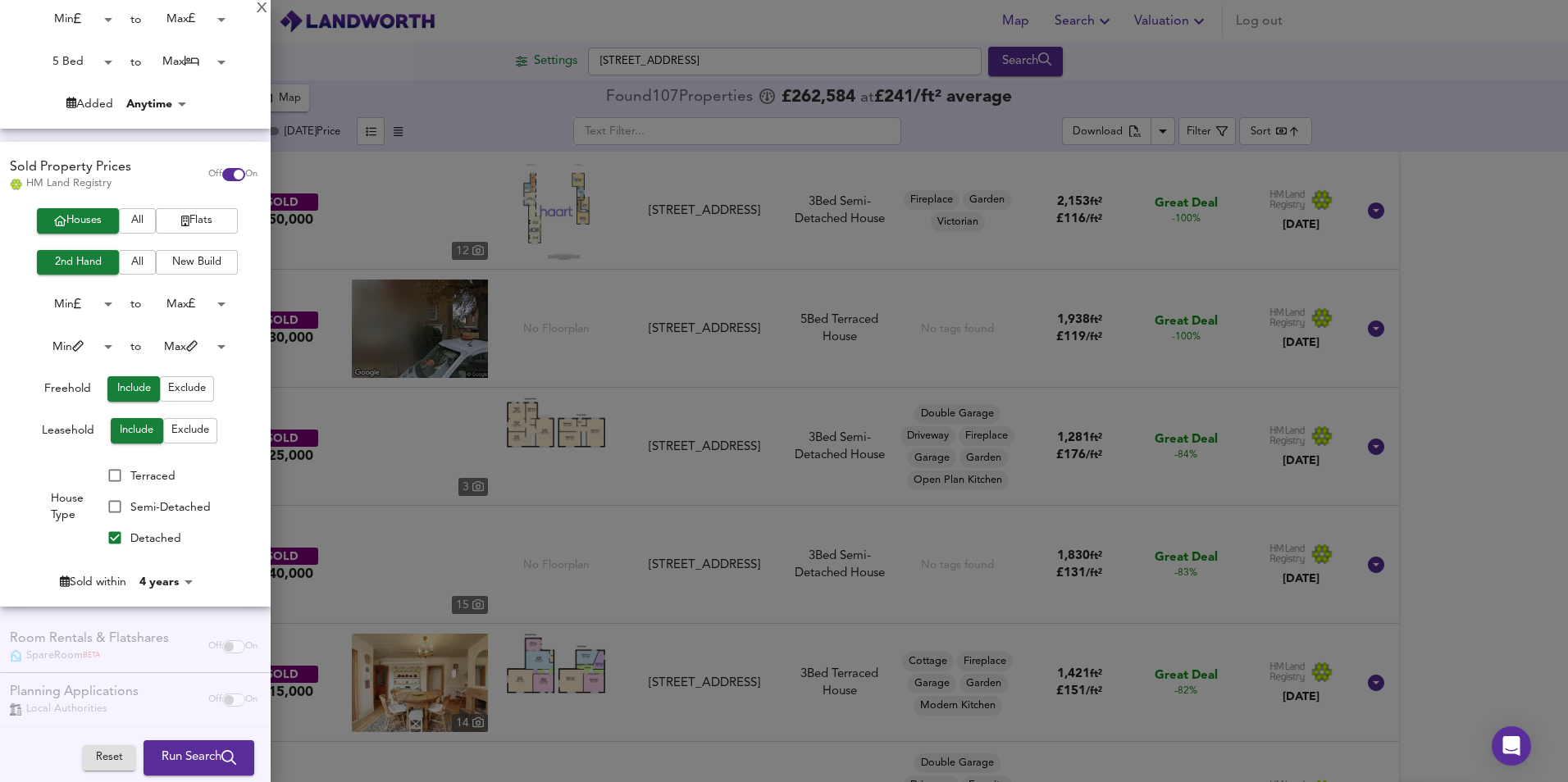
scroll to position [315, 0]
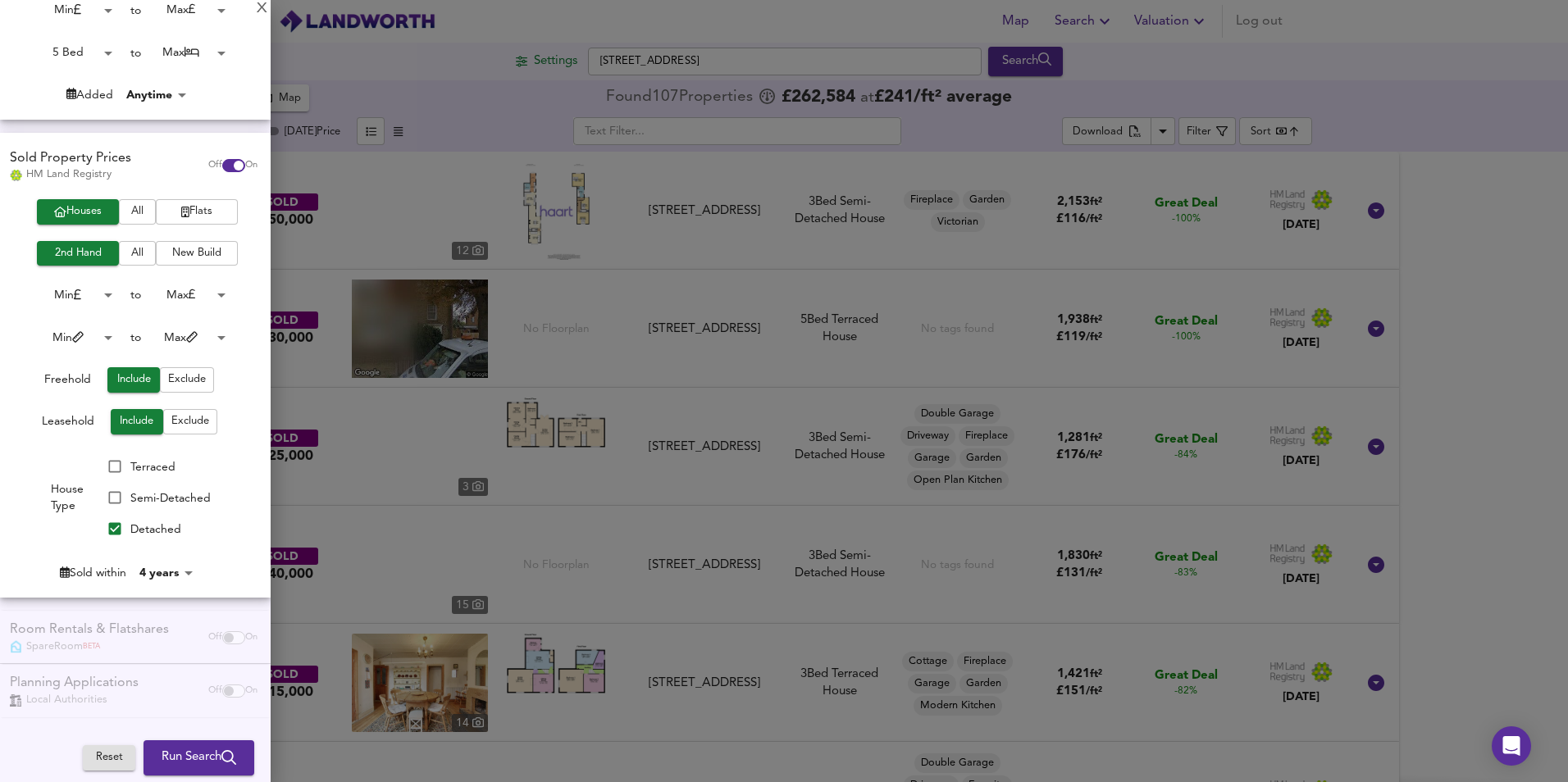
click at [175, 571] on body "Map Search Valuation Log out Settings 16 London Road, Chatteris Search 17 107 R…" at bounding box center [784, 391] width 1568 height 782
click at [172, 603] on li "5 years" at bounding box center [171, 598] width 75 height 26
type input "60"
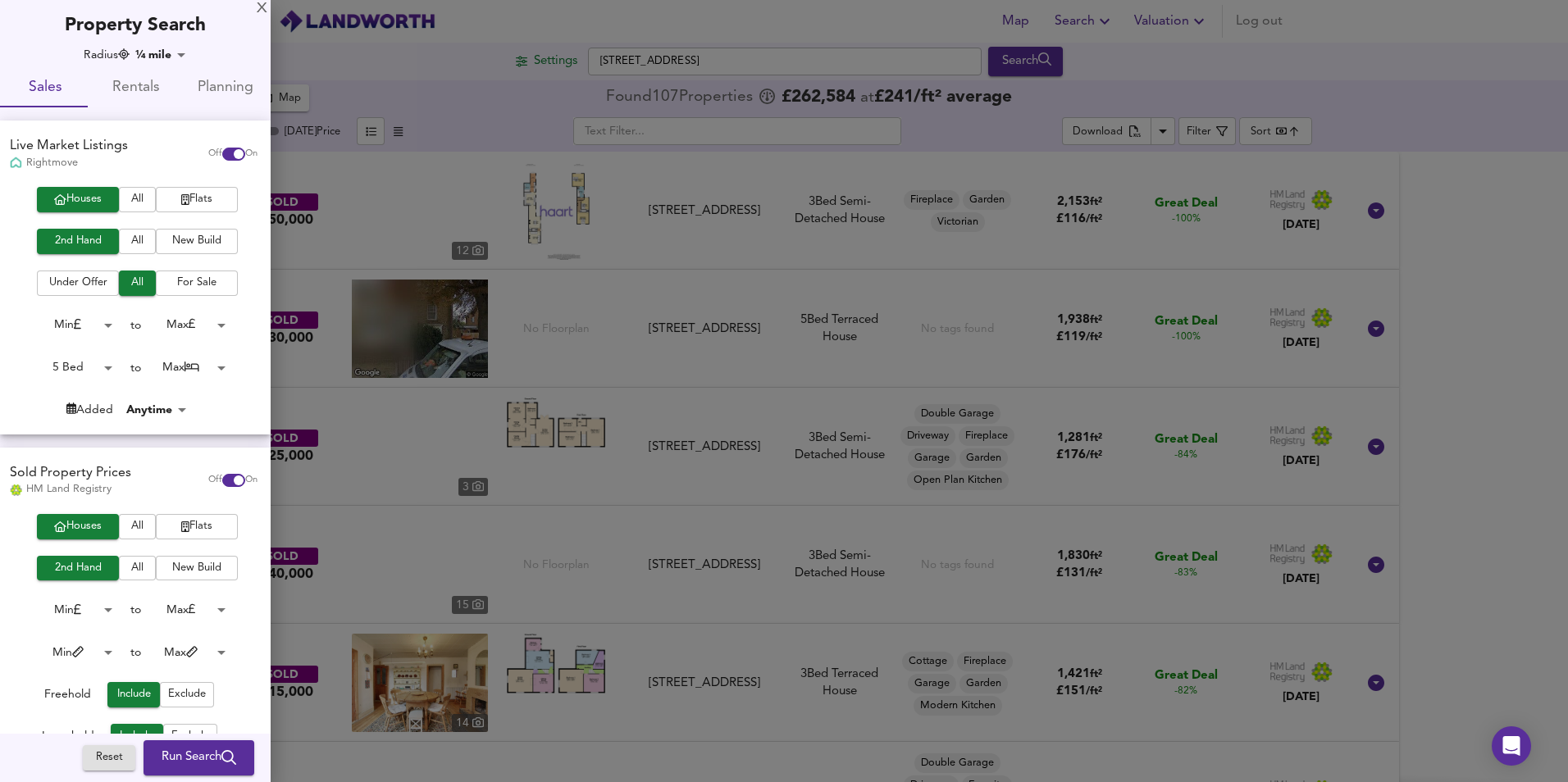
click at [162, 52] on body "Map Search Valuation Log out Settings 16 London Road, Chatteris Search 17 107 R…" at bounding box center [784, 391] width 1568 height 782
click at [167, 32] on li "⅛ mile" at bounding box center [166, 32] width 72 height 26
type input "201"
click at [197, 760] on span "Run Search" at bounding box center [198, 759] width 75 height 22
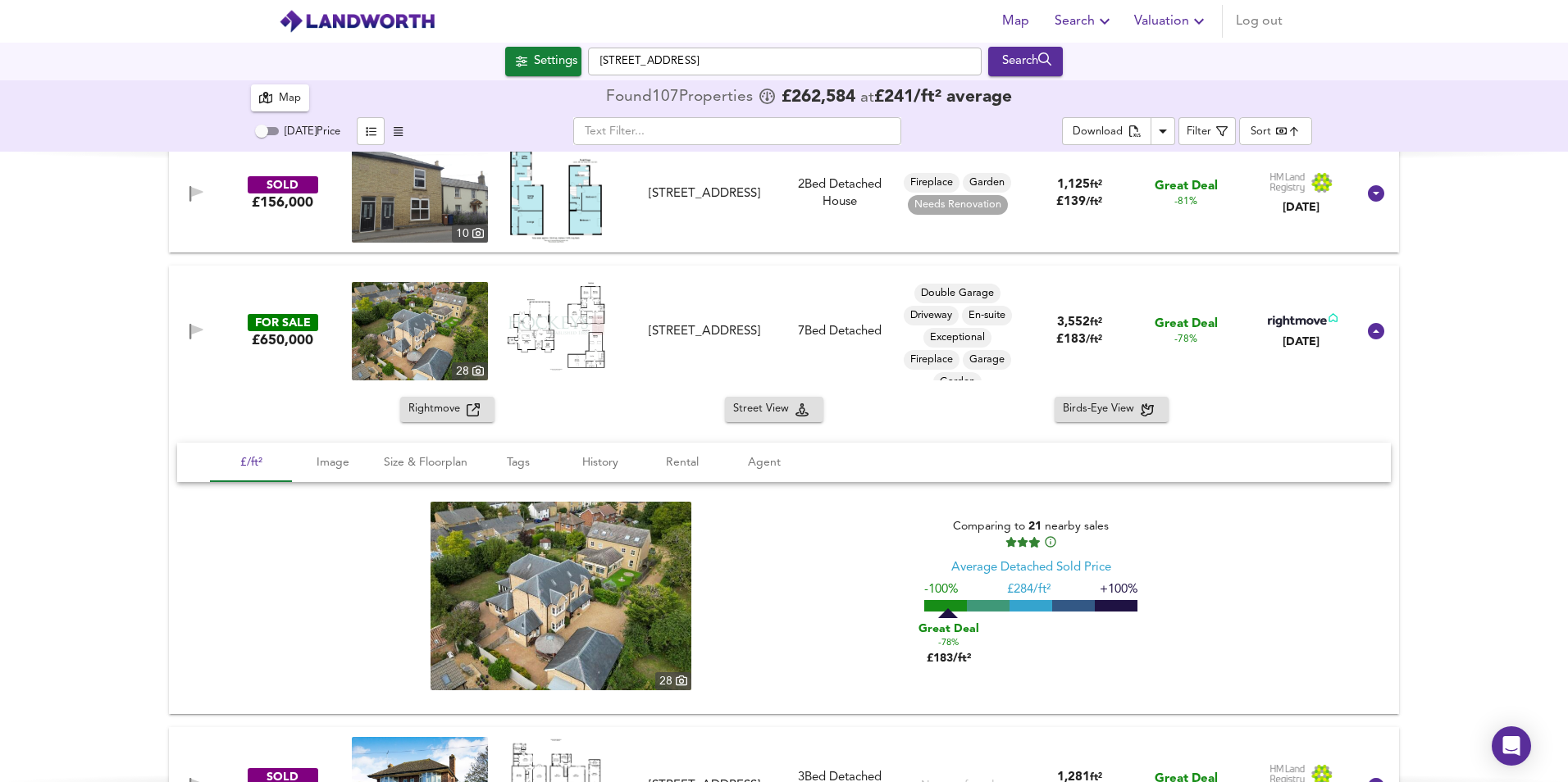
scroll to position [726, 0]
